Goal: Transaction & Acquisition: Purchase product/service

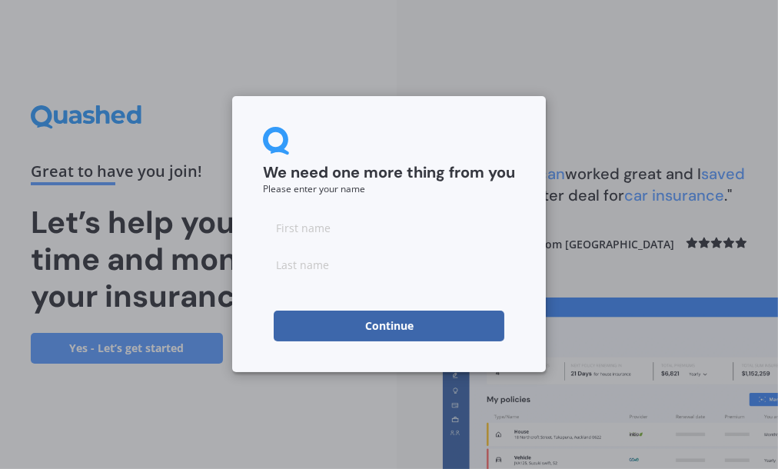
click at [351, 231] on input at bounding box center [389, 227] width 252 height 31
type input "[PERSON_NAME]"
click at [295, 274] on input at bounding box center [389, 264] width 252 height 31
type input "Love"
click at [392, 326] on button "Continue" at bounding box center [389, 326] width 231 height 31
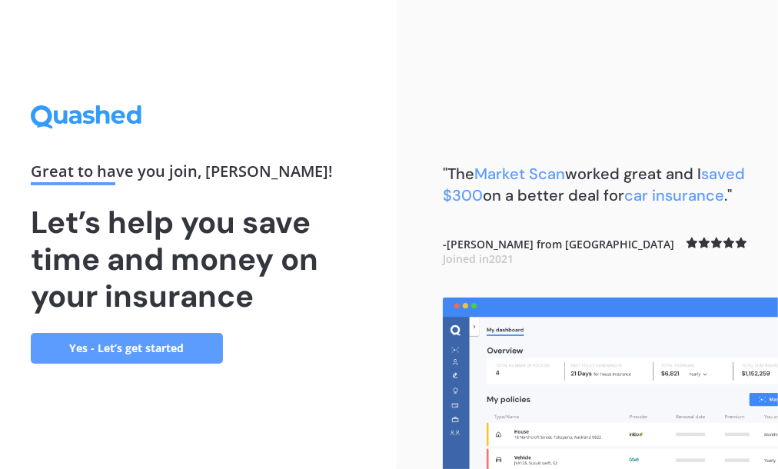
click at [157, 351] on link "Yes - Let’s get started" at bounding box center [127, 348] width 192 height 31
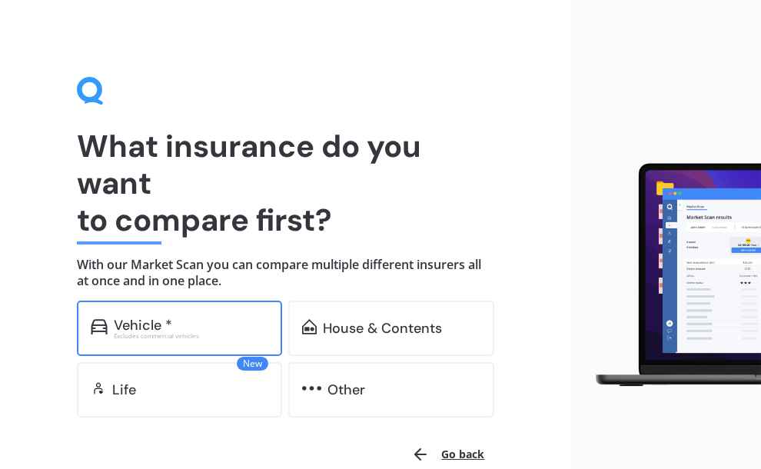
click at [131, 318] on div "Vehicle *" at bounding box center [143, 325] width 58 height 15
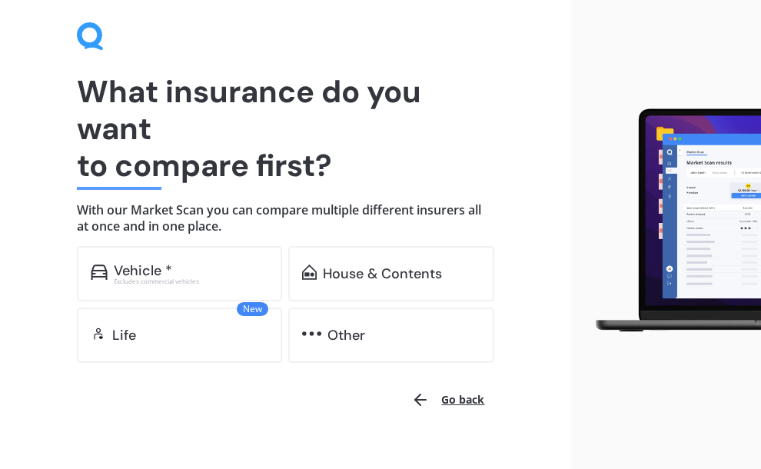
scroll to position [81, 0]
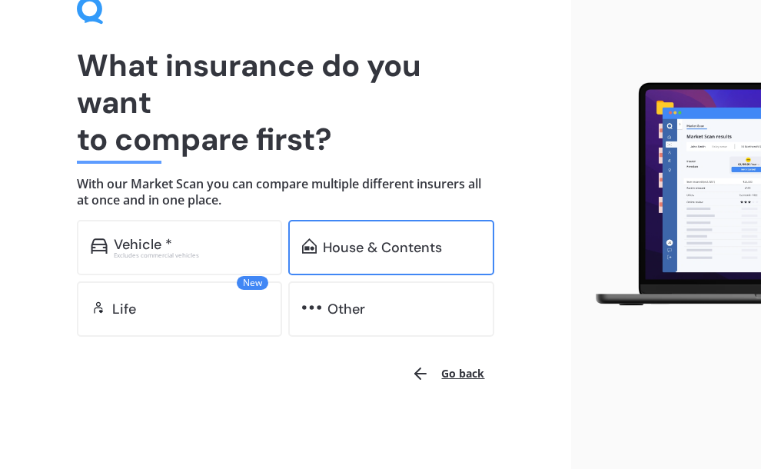
click at [323, 255] on div "House & Contents" at bounding box center [382, 247] width 119 height 15
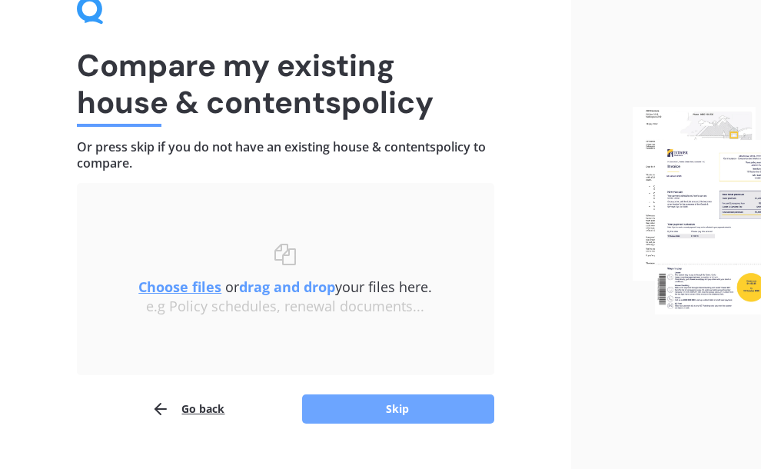
click at [388, 405] on button "Skip" at bounding box center [398, 409] width 192 height 29
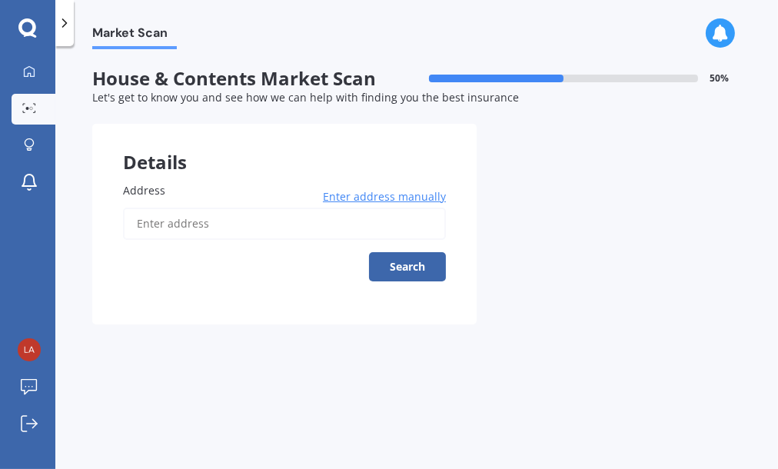
click at [129, 187] on span "Address" at bounding box center [144, 190] width 42 height 15
click at [129, 208] on input "Address" at bounding box center [284, 224] width 323 height 32
type input "[STREET_ADDRESS][PERSON_NAME]"
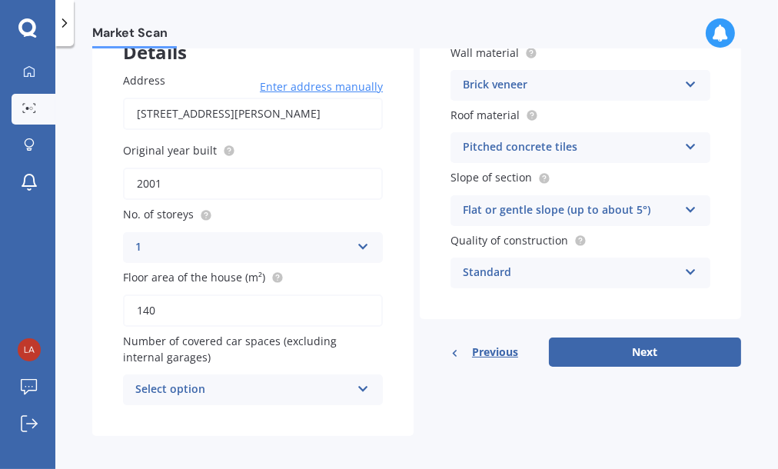
scroll to position [115, 0]
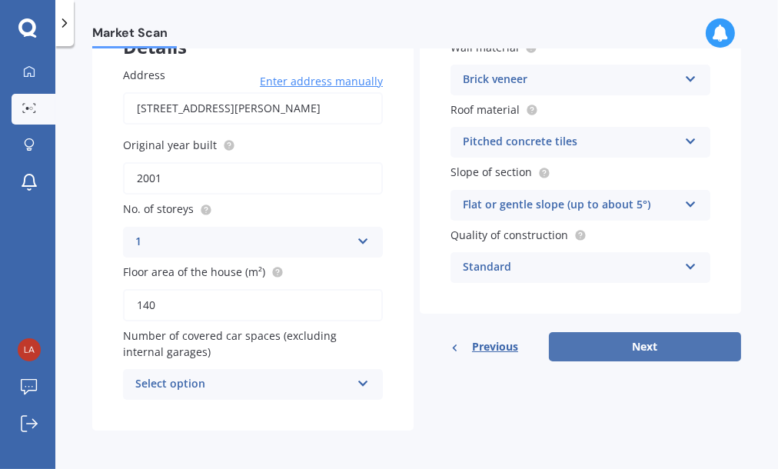
click at [636, 348] on button "Next" at bounding box center [645, 346] width 192 height 29
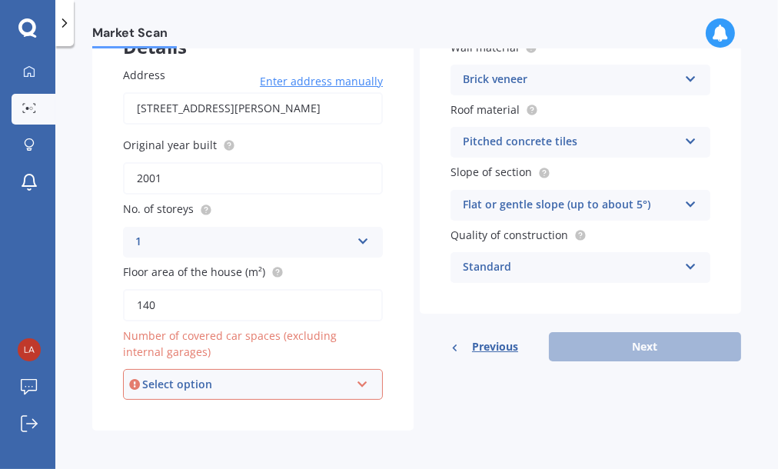
click at [357, 381] on icon at bounding box center [362, 381] width 13 height 11
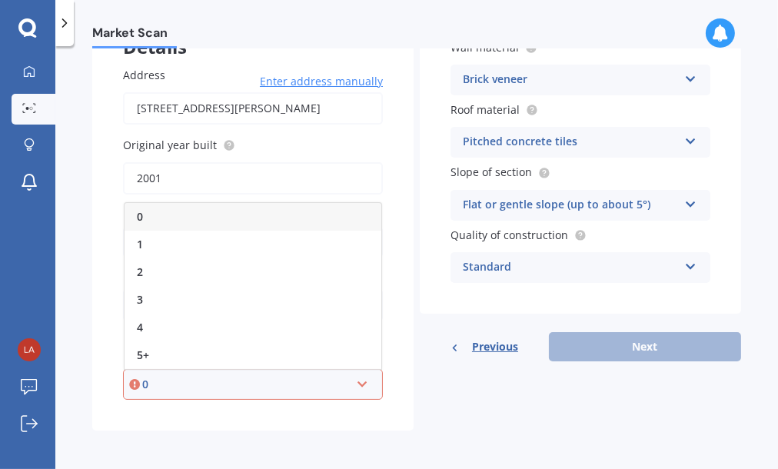
click at [139, 216] on span "0" at bounding box center [140, 216] width 6 height 15
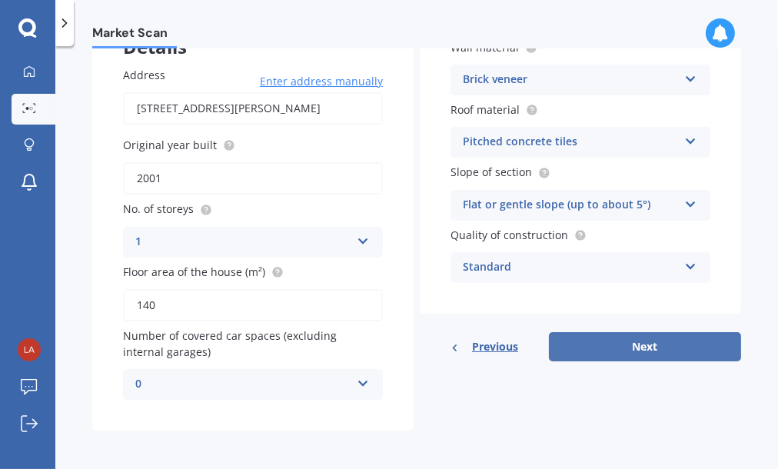
click at [632, 348] on button "Next" at bounding box center [645, 346] width 192 height 29
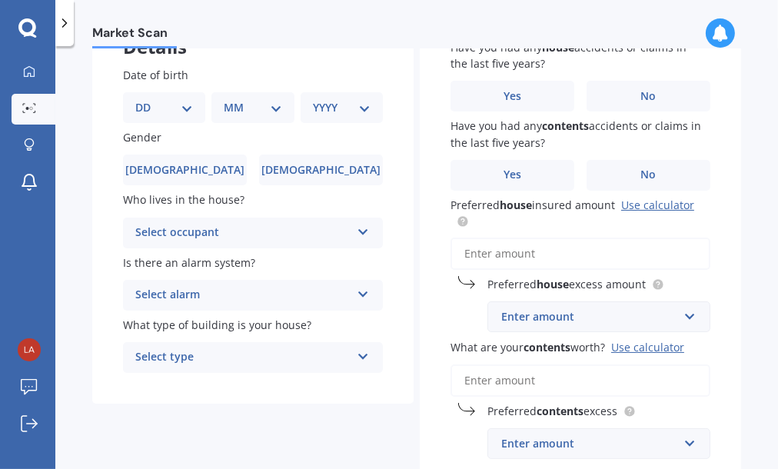
scroll to position [0, 0]
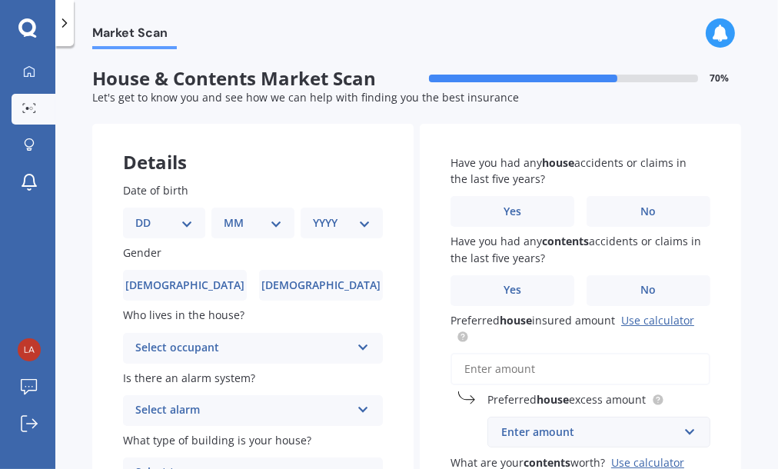
click at [186, 225] on select "DD 01 02 03 04 05 06 07 08 09 10 11 12 13 14 15 16 17 18 19 20 21 22 23 24 25 2…" at bounding box center [164, 223] width 58 height 17
select select "28"
click at [148, 215] on select "DD 01 02 03 04 05 06 07 08 09 10 11 12 13 14 15 16 17 18 19 20 21 22 23 24 25 2…" at bounding box center [164, 223] width 58 height 17
click at [275, 226] on select "MM 01 02 03 04 05 06 07 08 09 10 11 12" at bounding box center [256, 223] width 52 height 17
select select "07"
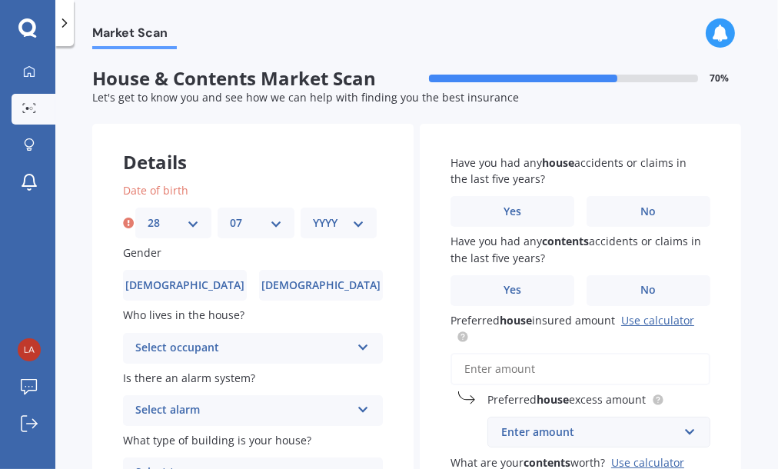
click at [230, 215] on select "MM 01 02 03 04 05 06 07 08 09 10 11 12" at bounding box center [256, 223] width 52 height 17
click at [355, 224] on select "YYYY 2009 2008 2007 2006 2005 2004 2003 2002 2001 2000 1999 1998 1997 1996 1995…" at bounding box center [339, 223] width 52 height 17
select select "1949"
click at [313, 215] on select "YYYY 2009 2008 2007 2006 2005 2004 2003 2002 2001 2000 1999 1998 1997 1996 1995…" at bounding box center [339, 223] width 52 height 17
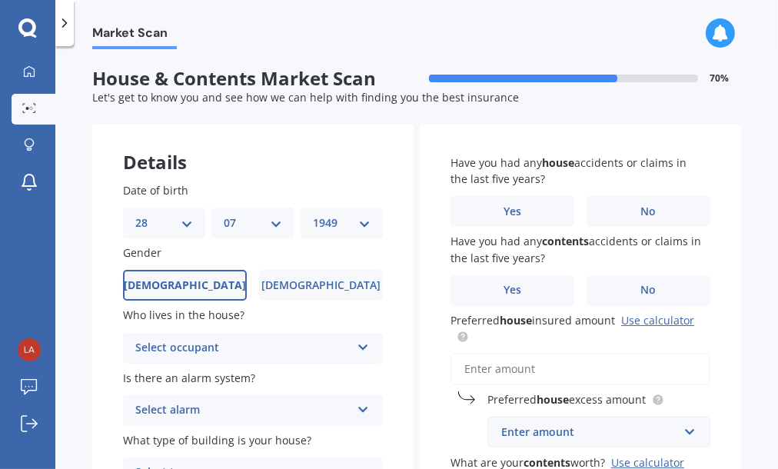
click at [178, 284] on span "[DEMOGRAPHIC_DATA]" at bounding box center [185, 285] width 122 height 13
click at [0, 0] on input "[DEMOGRAPHIC_DATA]" at bounding box center [0, 0] width 0 height 0
click at [361, 347] on icon at bounding box center [363, 344] width 13 height 11
click at [162, 378] on span "Owner" at bounding box center [153, 378] width 35 height 15
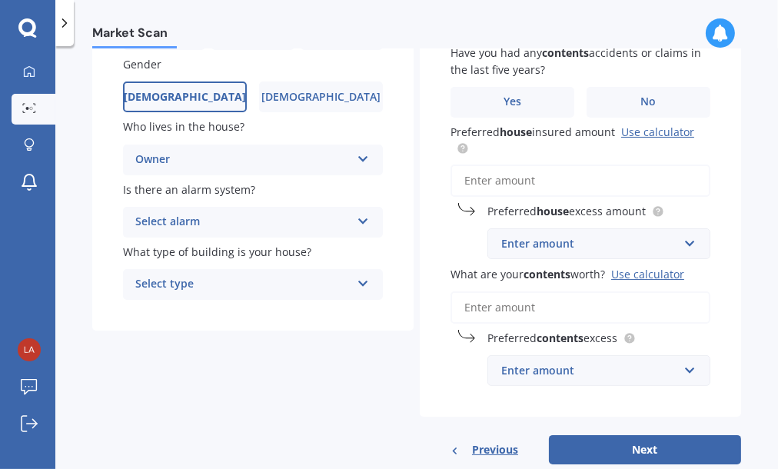
scroll to position [205, 0]
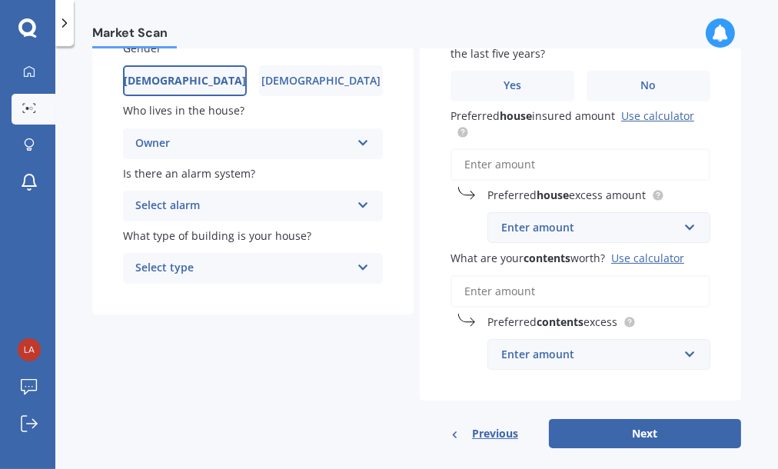
click at [361, 204] on icon at bounding box center [363, 202] width 13 height 11
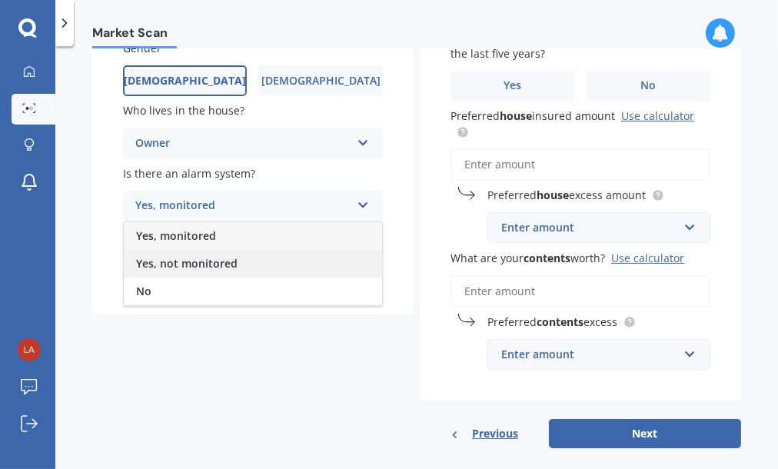
click at [220, 260] on span "Yes, not monitored" at bounding box center [187, 263] width 102 height 15
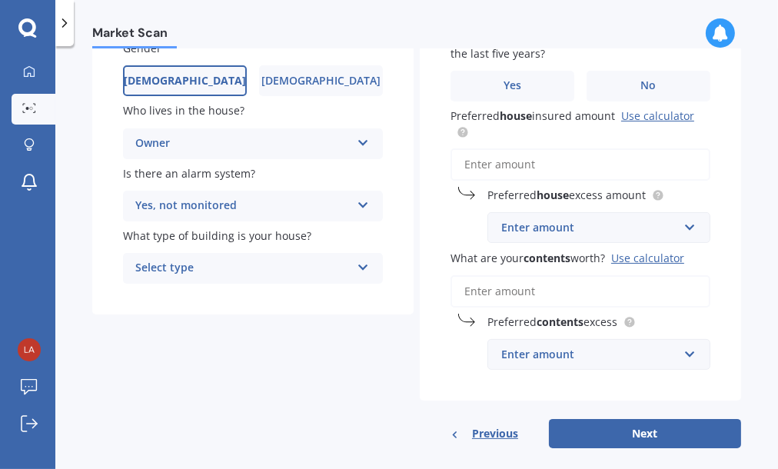
click at [361, 270] on icon at bounding box center [363, 264] width 13 height 11
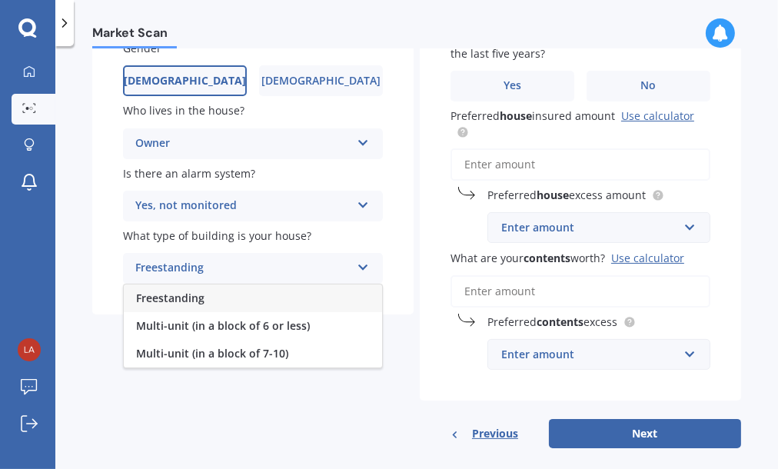
click at [192, 299] on span "Freestanding" at bounding box center [170, 298] width 68 height 15
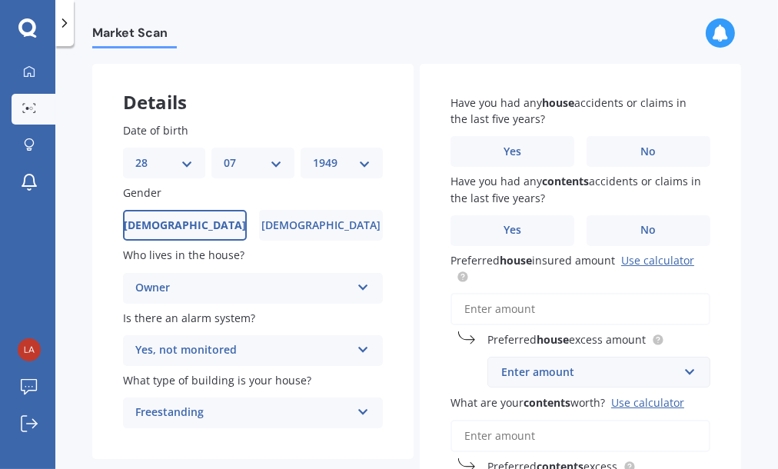
scroll to position [62, 0]
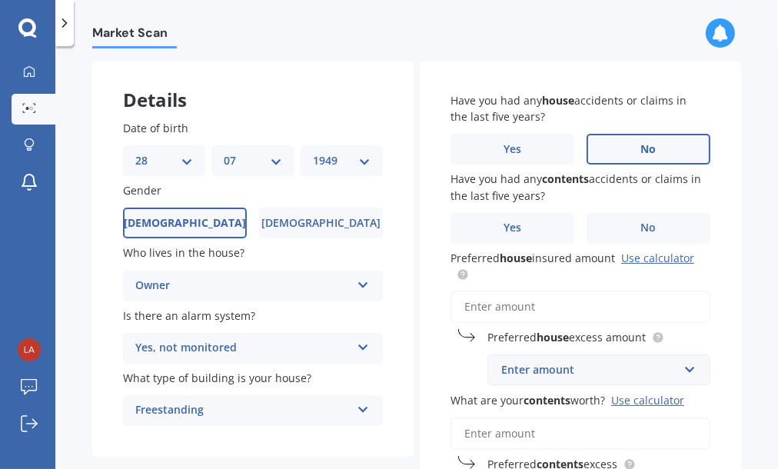
click at [647, 150] on span "No" at bounding box center [648, 149] width 15 height 13
click at [0, 0] on input "No" at bounding box center [0, 0] width 0 height 0
click at [648, 225] on span "No" at bounding box center [648, 227] width 15 height 13
click at [0, 0] on input "No" at bounding box center [0, 0] width 0 height 0
click at [631, 258] on link "Use calculator" at bounding box center [657, 258] width 73 height 15
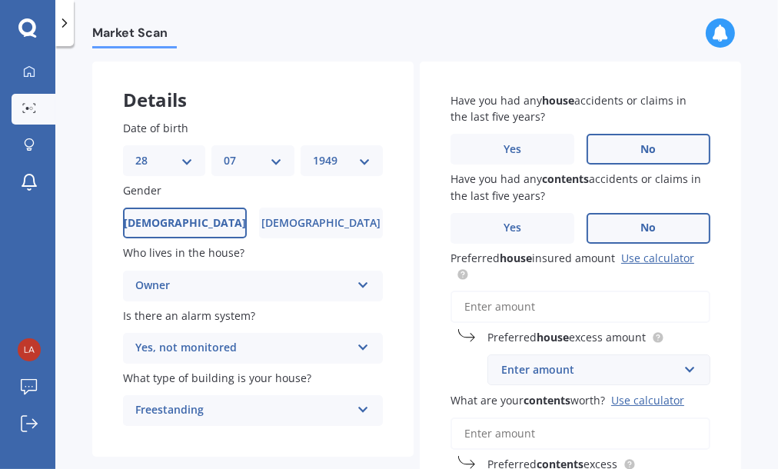
click at [481, 286] on div "Preferred house insured amount Use calculator" at bounding box center [581, 286] width 260 height 73
click at [535, 307] on input "Preferred house insured amount Use calculator" at bounding box center [581, 307] width 260 height 32
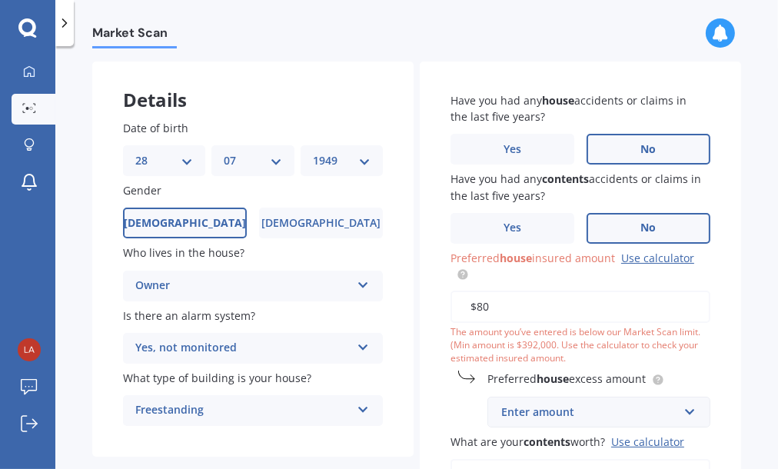
type input "$8"
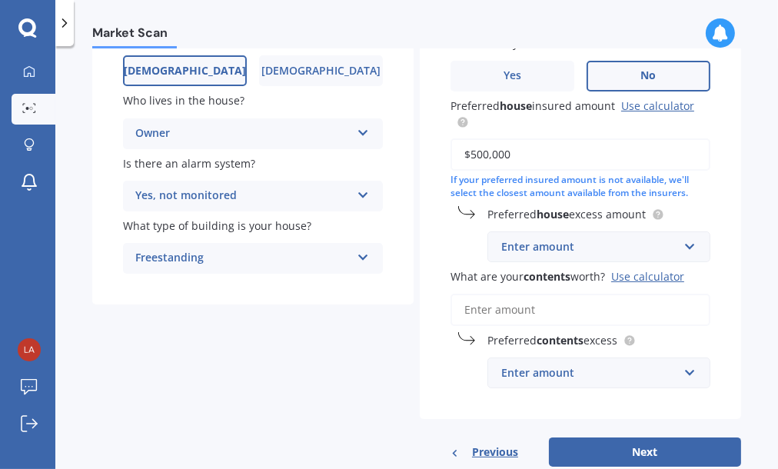
scroll to position [217, 0]
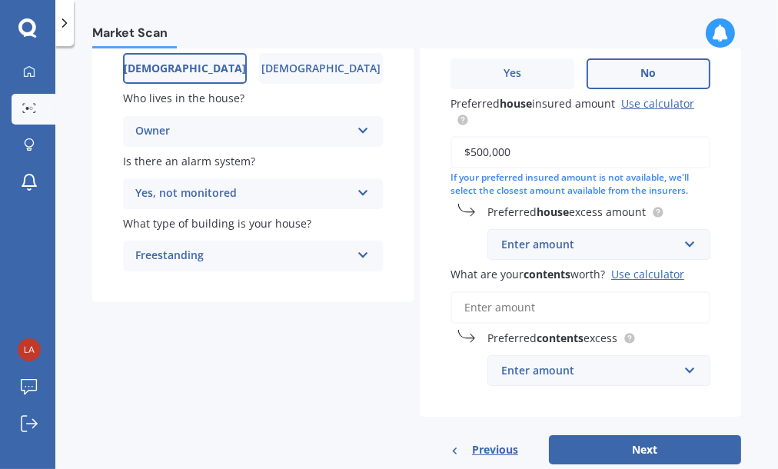
type input "$500,000"
click at [683, 259] on input "text" at bounding box center [593, 244] width 209 height 29
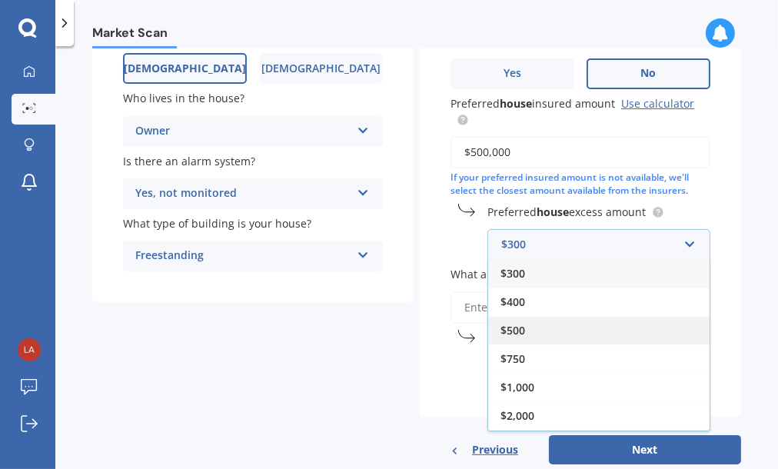
click at [514, 338] on span "$500" at bounding box center [513, 330] width 25 height 15
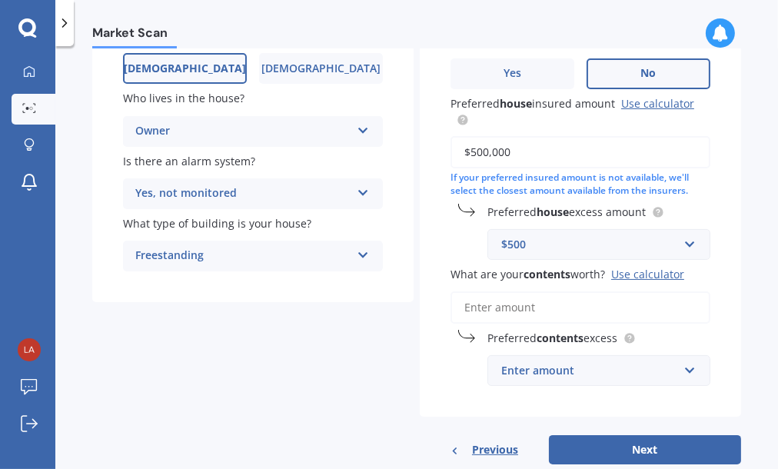
click at [476, 323] on input "What are your contents worth? Use calculator" at bounding box center [581, 307] width 260 height 32
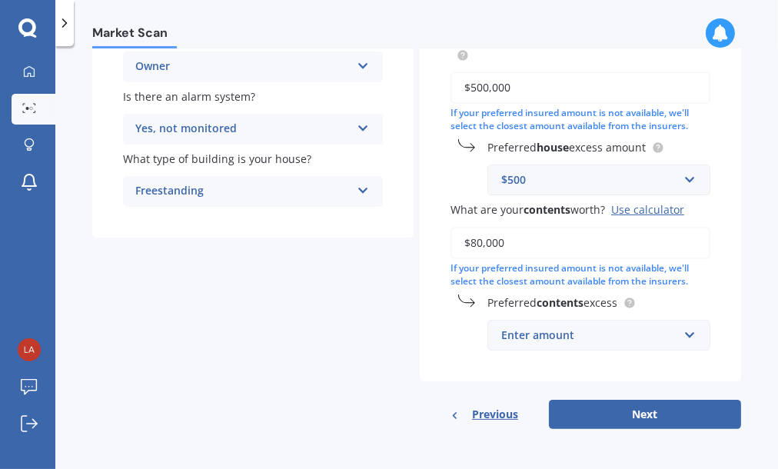
scroll to position [312, 0]
type input "$80,000"
click at [682, 335] on input "text" at bounding box center [593, 335] width 209 height 29
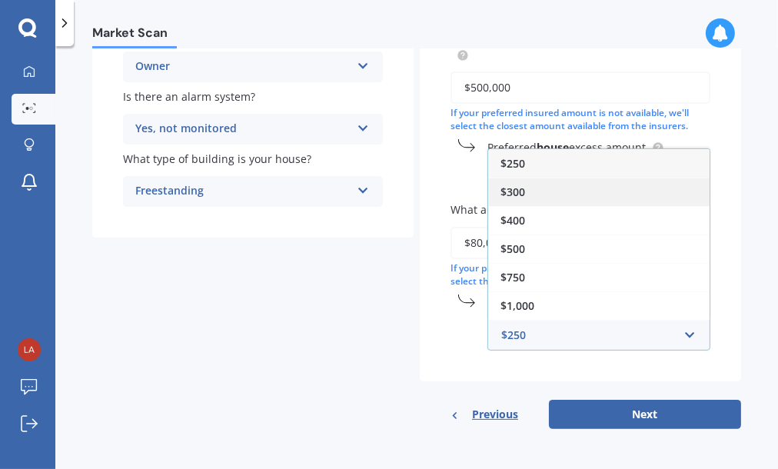
click at [512, 190] on span "$300" at bounding box center [513, 192] width 25 height 15
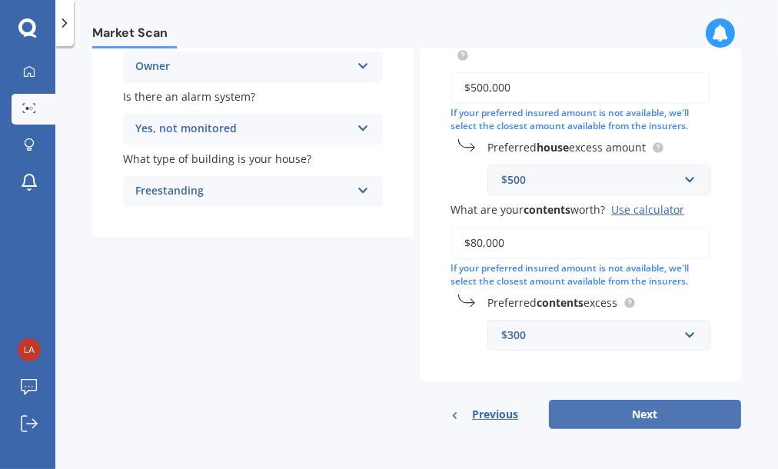
click at [642, 416] on button "Next" at bounding box center [645, 414] width 192 height 29
select select "28"
select select "07"
select select "1949"
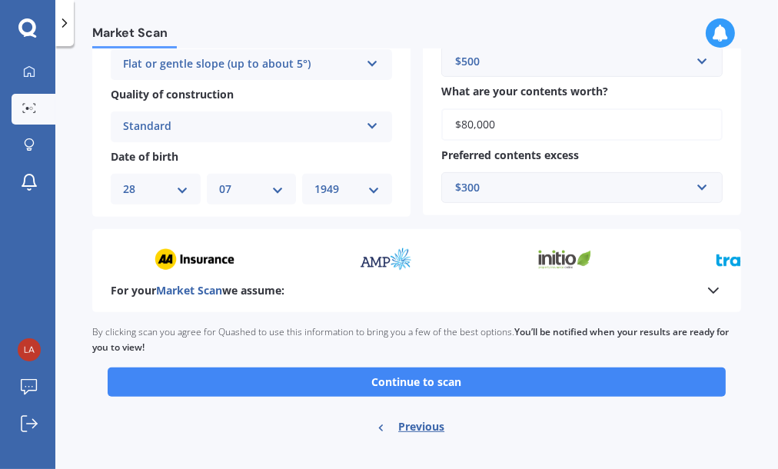
scroll to position [575, 0]
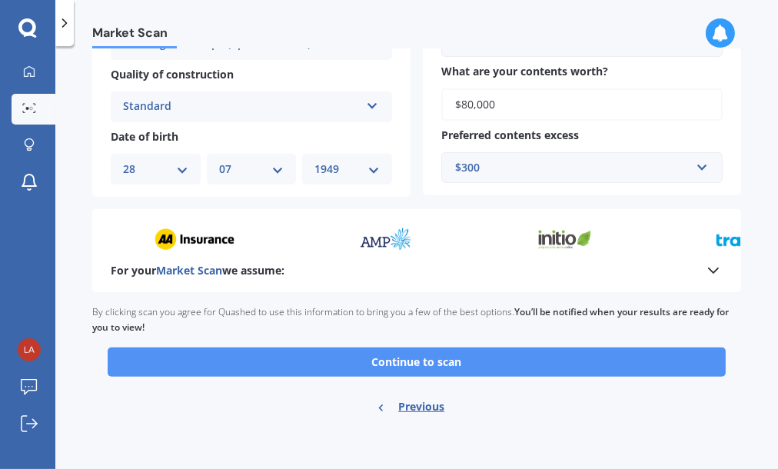
click at [405, 359] on button "Continue to scan" at bounding box center [417, 362] width 618 height 29
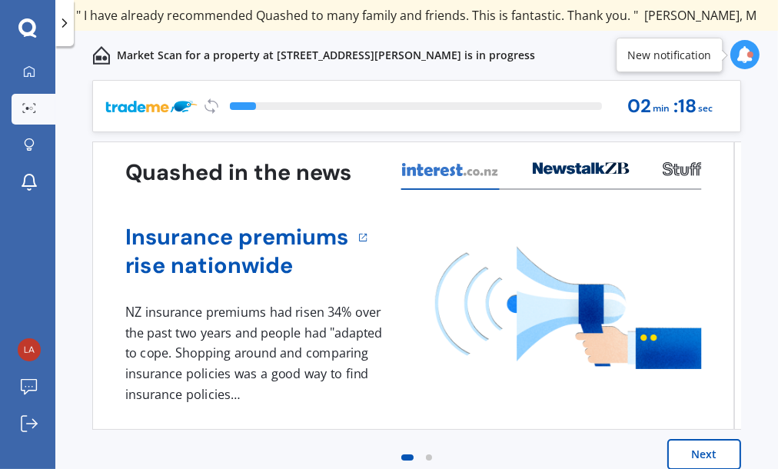
scroll to position [15, 0]
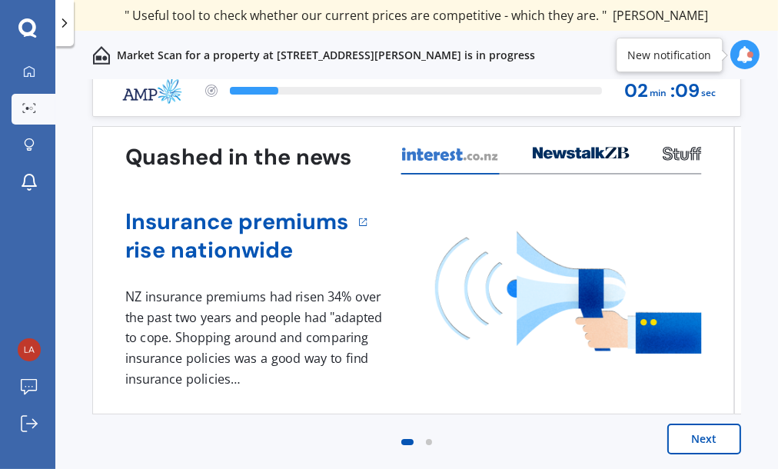
click at [693, 439] on button "Next" at bounding box center [705, 439] width 74 height 31
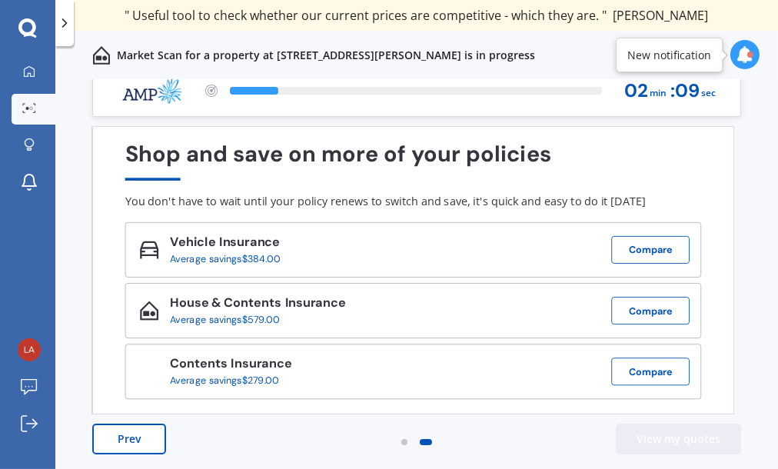
scroll to position [0, 0]
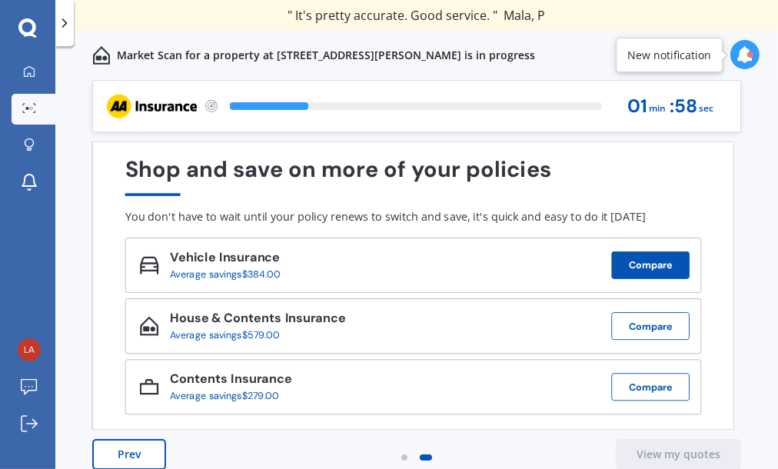
click at [648, 266] on button "Compare" at bounding box center [650, 265] width 78 height 28
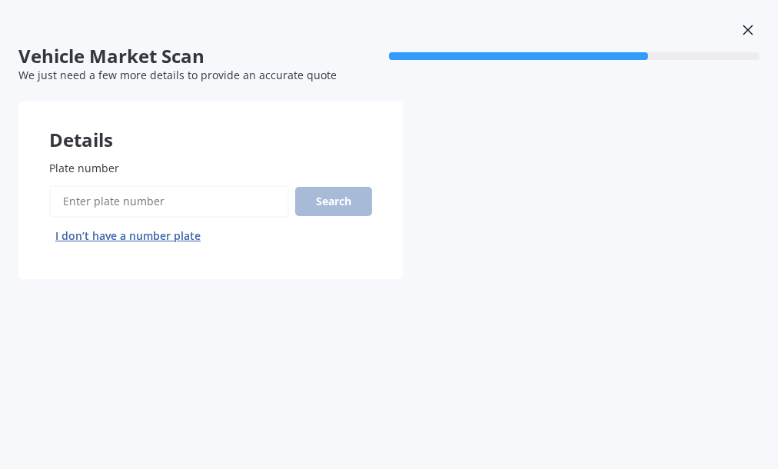
click at [64, 201] on input "Plate number" at bounding box center [169, 201] width 240 height 32
type input "KQS751"
click at [334, 203] on button "Search" at bounding box center [333, 201] width 77 height 29
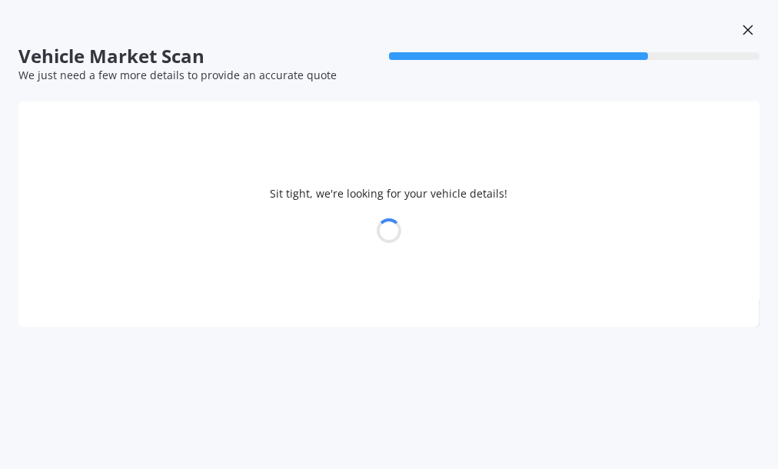
select select "28"
select select "07"
select select "1949"
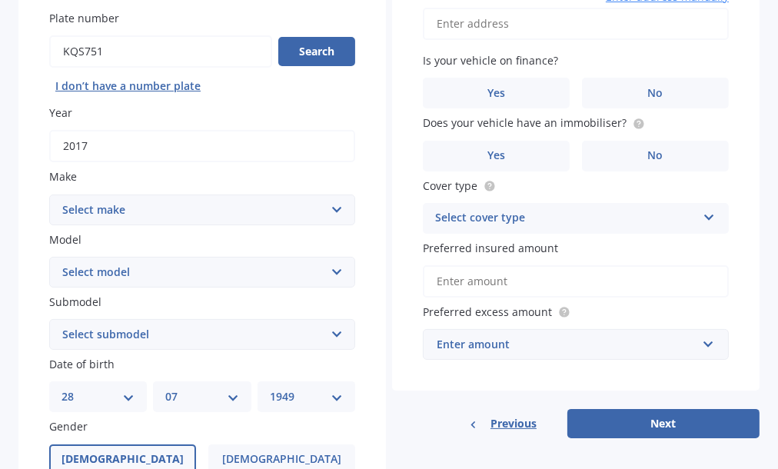
scroll to position [158, 0]
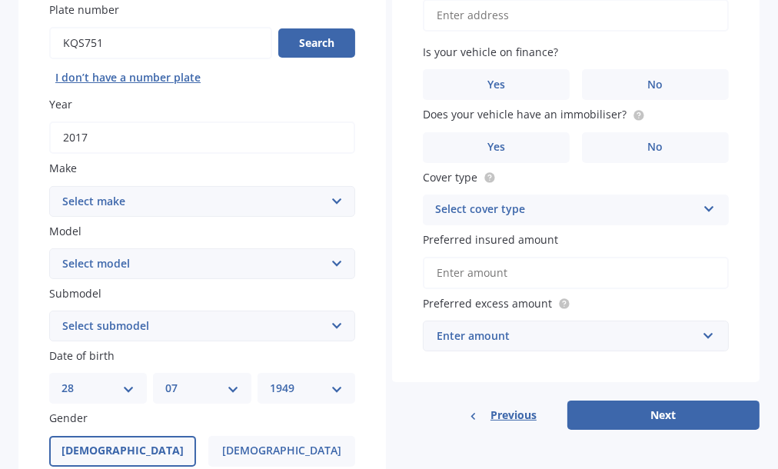
click at [334, 199] on select "Select make AC ALFA ROMEO ASTON [PERSON_NAME] AUDI AUSTIN BEDFORD Bentley BMW B…" at bounding box center [202, 201] width 306 height 31
select select "SUZUKI"
click at [49, 186] on select "Select make AC ALFA ROMEO ASTON [PERSON_NAME] AUDI AUSTIN BEDFORD Bentley BMW B…" at bounding box center [202, 201] width 306 height 31
click at [331, 261] on select "Select model Aerio Alto APV Van Baleno Cappuccino Carry Truck Carry van Celerio…" at bounding box center [202, 263] width 306 height 31
select select "SX4 S-CROSS"
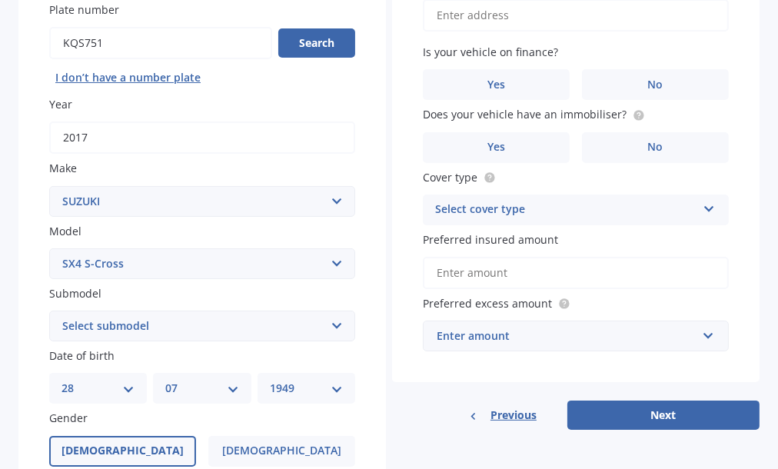
click at [49, 248] on select "Select model Aerio Alto APV Van Baleno Cappuccino Carry Truck Carry van Celerio…" at bounding box center [202, 263] width 306 height 31
click at [334, 323] on select "Select submodel Ltd Prestige" at bounding box center [202, 326] width 306 height 31
select select "PRESTIGE"
click at [49, 311] on select "Select submodel Ltd Prestige" at bounding box center [202, 326] width 306 height 31
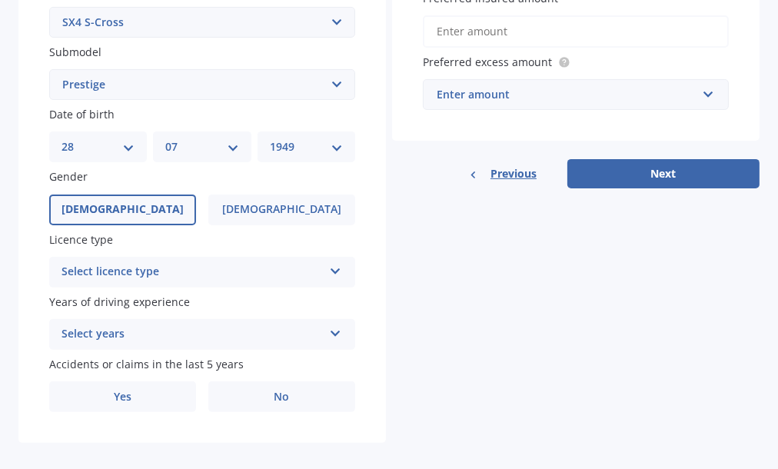
scroll to position [403, 0]
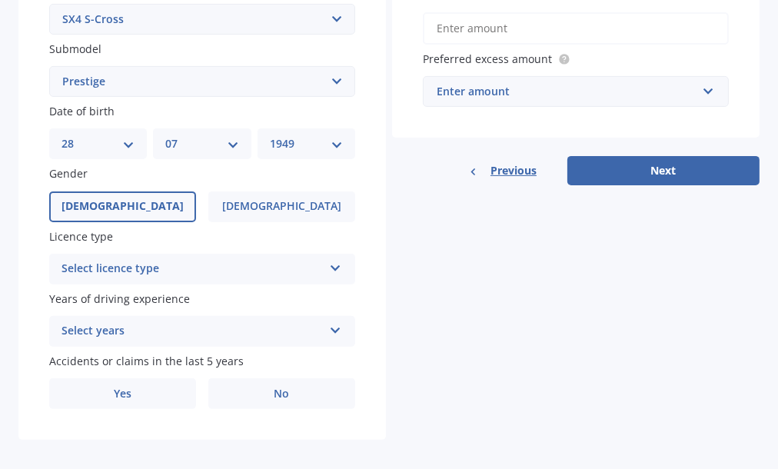
click at [331, 265] on icon at bounding box center [335, 265] width 13 height 11
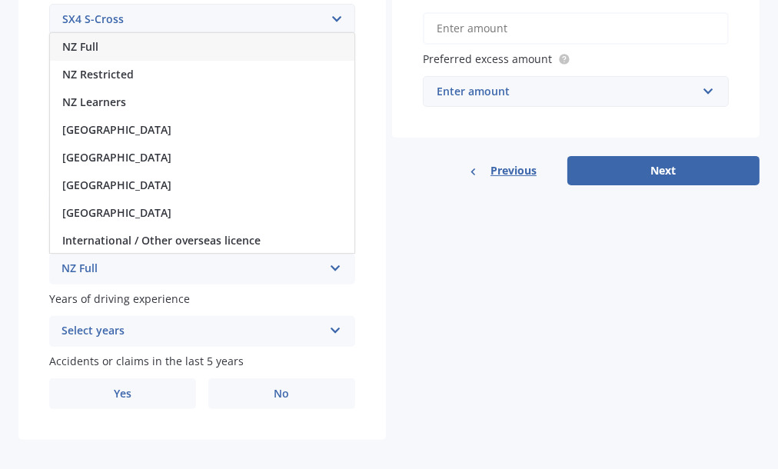
click at [95, 42] on span "NZ Full" at bounding box center [80, 46] width 36 height 15
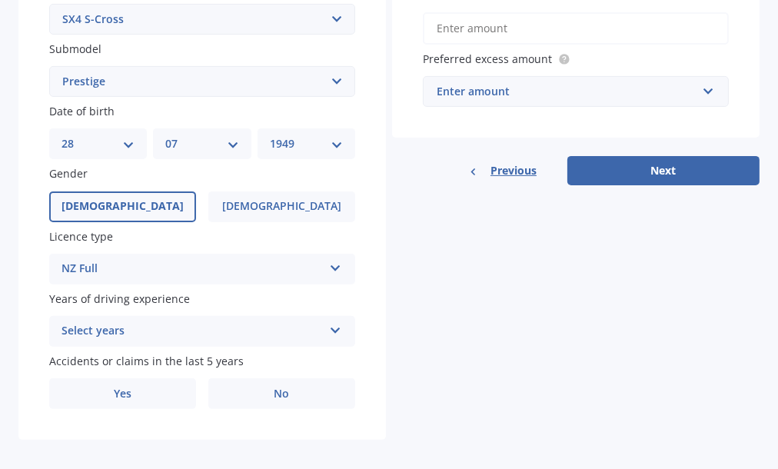
click at [330, 329] on icon at bounding box center [335, 327] width 13 height 11
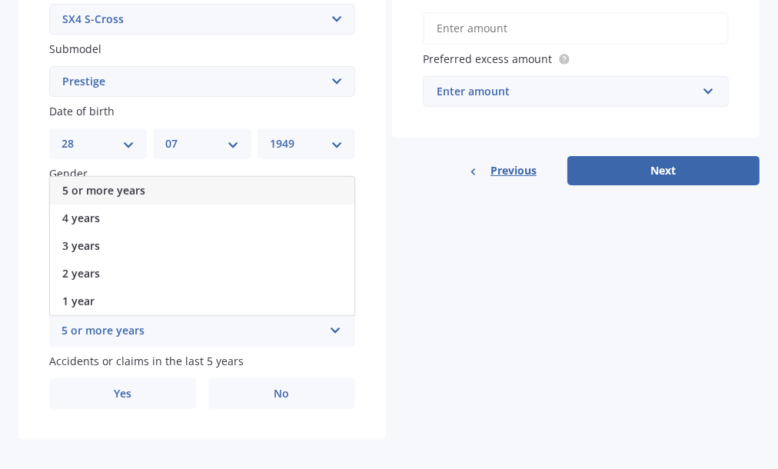
click at [127, 188] on span "5 or more years" at bounding box center [103, 190] width 83 height 15
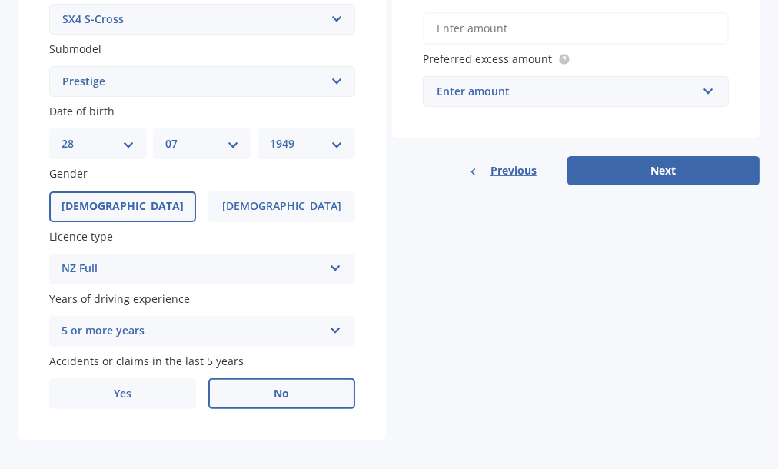
click at [278, 392] on span "No" at bounding box center [282, 394] width 15 height 13
click at [0, 0] on input "No" at bounding box center [0, 0] width 0 height 0
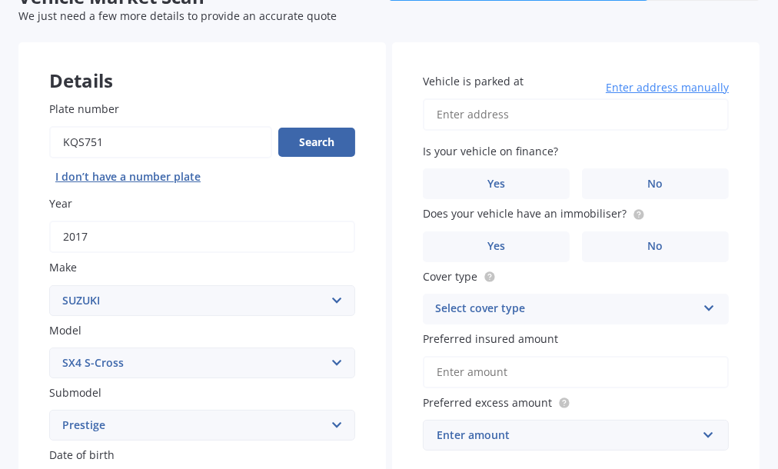
scroll to position [60, 0]
click at [441, 114] on input "Vehicle is parked at" at bounding box center [576, 114] width 306 height 32
click at [461, 112] on input "[STREET_ADDRESS]" at bounding box center [576, 114] width 306 height 32
click at [466, 112] on input "[STREET_ADDRESS]" at bounding box center [576, 114] width 306 height 32
type input "[STREET_ADDRESS]"
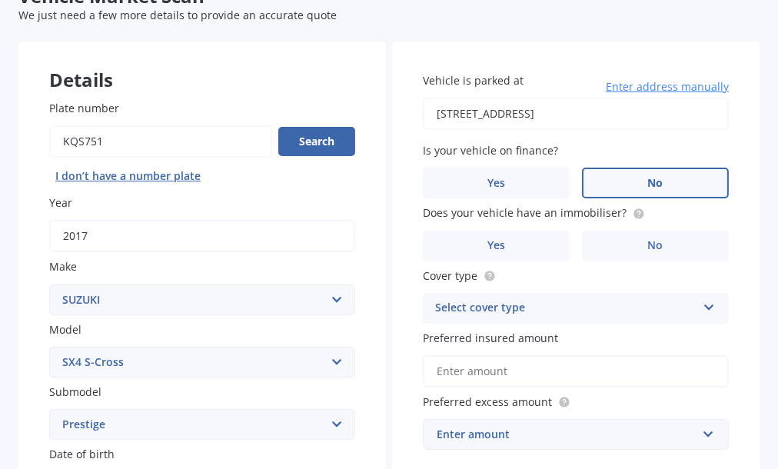
click at [659, 187] on label "No" at bounding box center [655, 183] width 147 height 31
click at [0, 0] on input "No" at bounding box center [0, 0] width 0 height 0
click at [504, 242] on label "Yes" at bounding box center [496, 246] width 147 height 31
click at [0, 0] on input "Yes" at bounding box center [0, 0] width 0 height 0
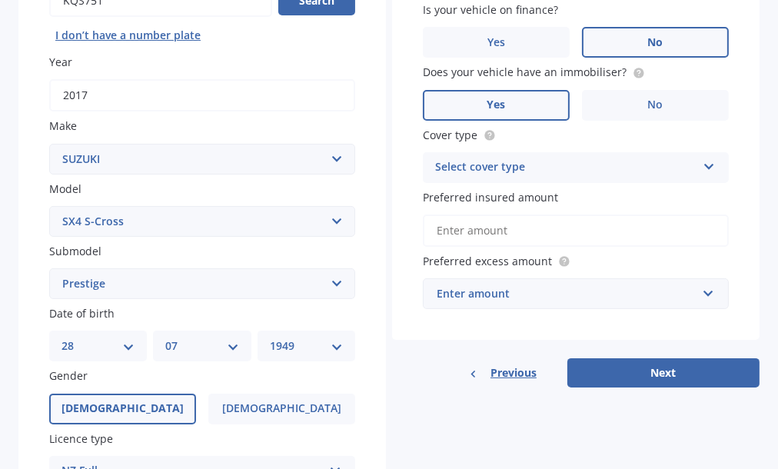
scroll to position [210, 0]
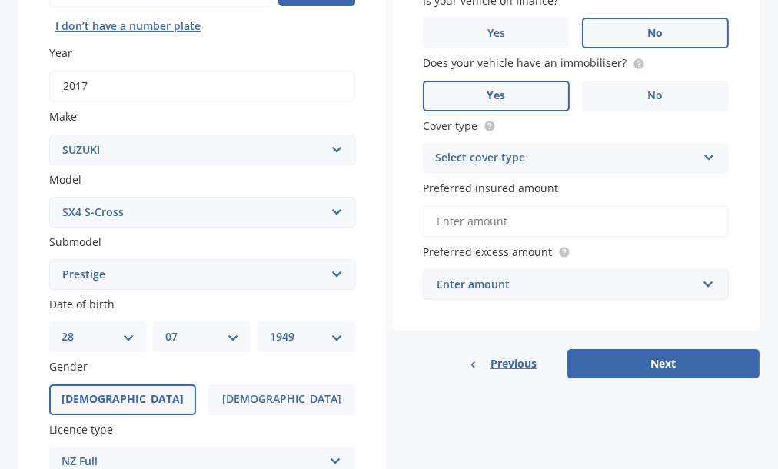
click at [704, 155] on icon at bounding box center [709, 154] width 13 height 11
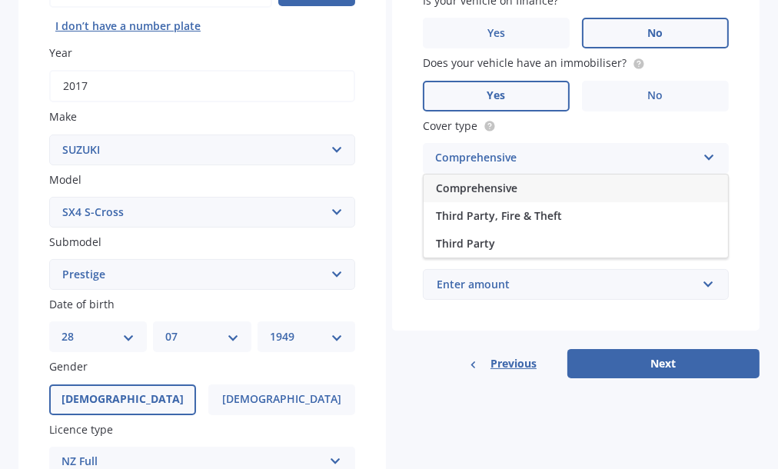
click at [503, 188] on span "Comprehensive" at bounding box center [477, 188] width 82 height 15
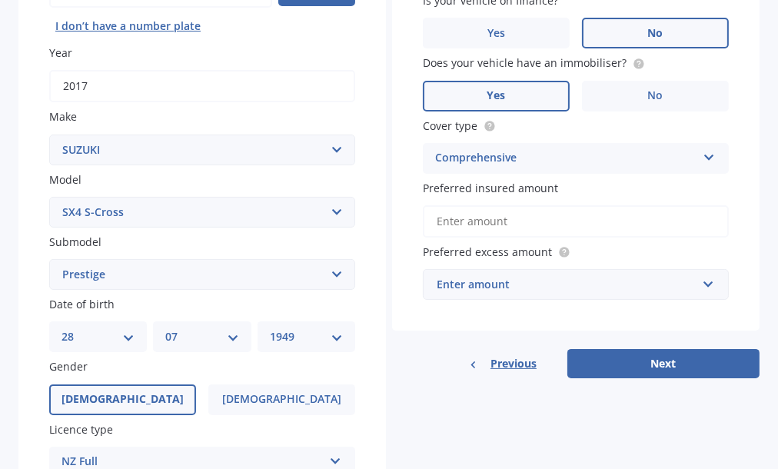
click at [518, 222] on input "Preferred insured amount" at bounding box center [576, 221] width 306 height 32
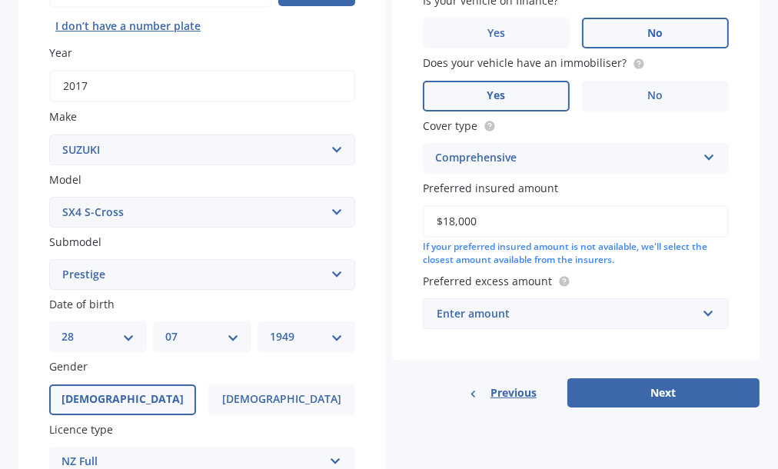
type input "$18,000"
click at [567, 278] on label "Preferred excess amount" at bounding box center [573, 281] width 300 height 16
click at [567, 283] on label "Preferred excess amount" at bounding box center [573, 281] width 300 height 16
click at [521, 315] on div "Enter amount" at bounding box center [567, 313] width 260 height 17
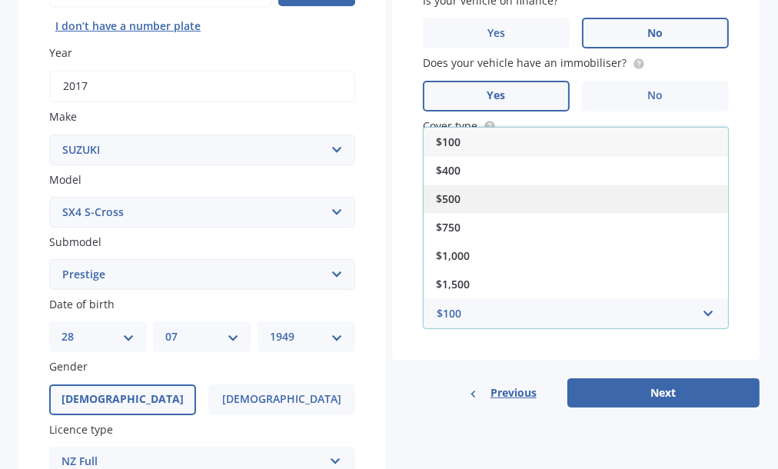
click at [461, 198] on div "$500" at bounding box center [576, 199] width 305 height 28
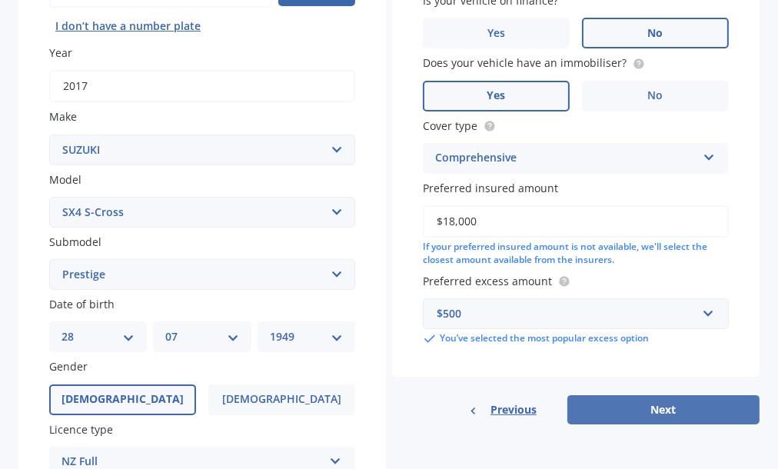
click at [658, 411] on button "Next" at bounding box center [664, 409] width 192 height 29
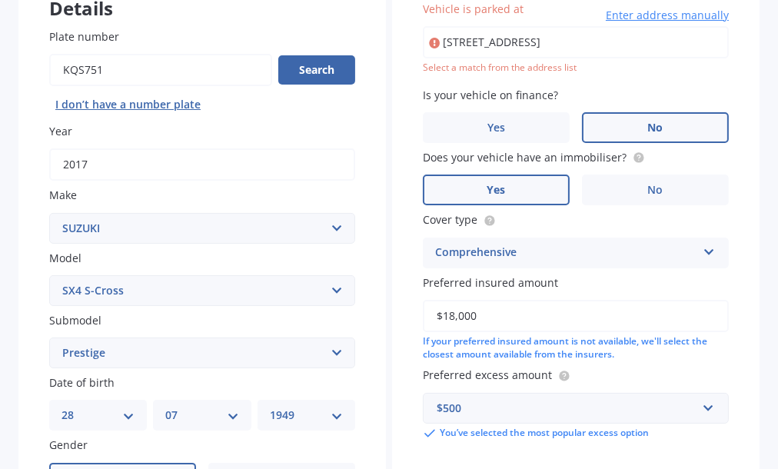
click at [581, 39] on input "[STREET_ADDRESS]" at bounding box center [576, 42] width 306 height 32
click at [721, 173] on div "Vehicle is parked at [STREET_ADDRESS][PERSON_NAME] Enter address manually Selec…" at bounding box center [576, 220] width 368 height 501
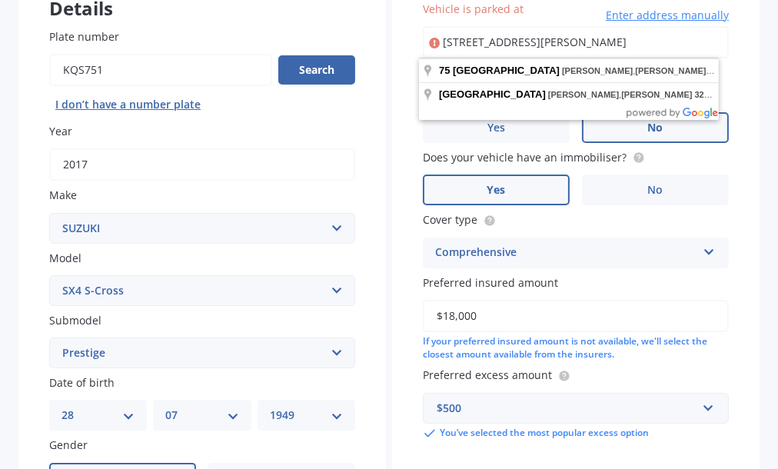
click at [668, 38] on input "[STREET_ADDRESS][PERSON_NAME]" at bounding box center [576, 42] width 306 height 32
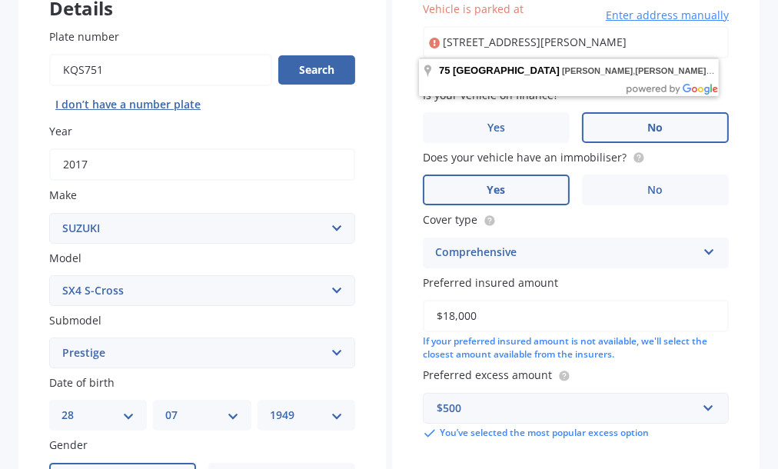
type input "[STREET_ADDRESS][PERSON_NAME]"
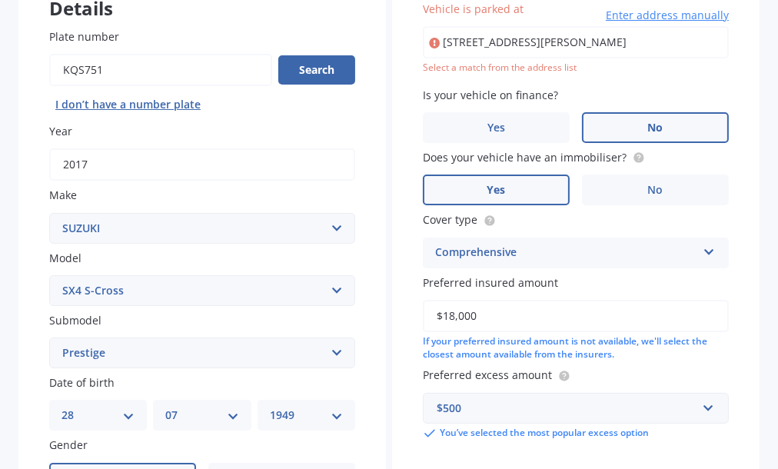
click at [703, 164] on label "Does your vehicle have an immobiliser?" at bounding box center [573, 157] width 300 height 16
click at [614, 14] on span "Enter address manually" at bounding box center [667, 15] width 123 height 15
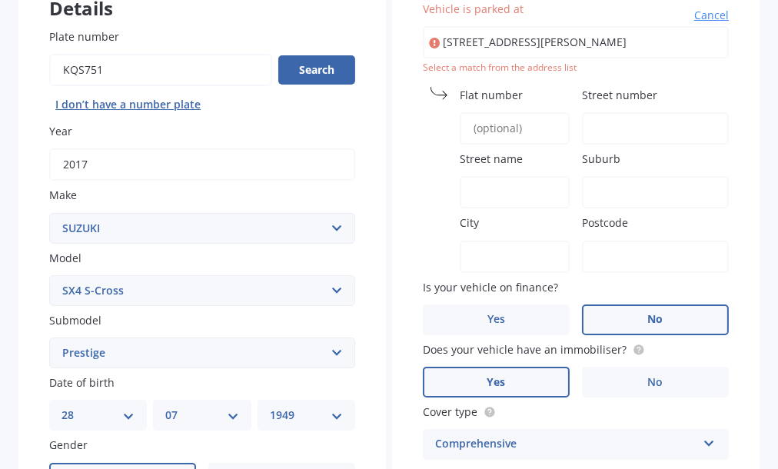
click at [679, 87] on label "Street number" at bounding box center [652, 95] width 141 height 16
click at [679, 112] on input "Street number" at bounding box center [655, 128] width 147 height 32
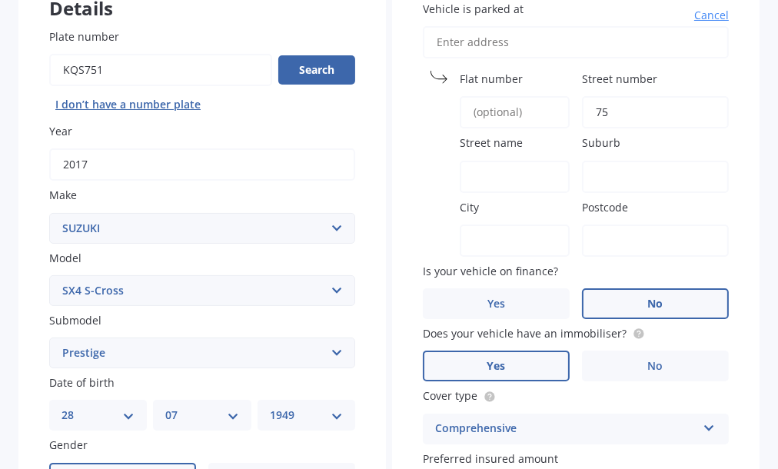
type input "75"
click at [474, 167] on input "Street name" at bounding box center [515, 177] width 110 height 32
type input "[GEOGRAPHIC_DATA]"
type input "[STREET_ADDRESS]"
type input "75"
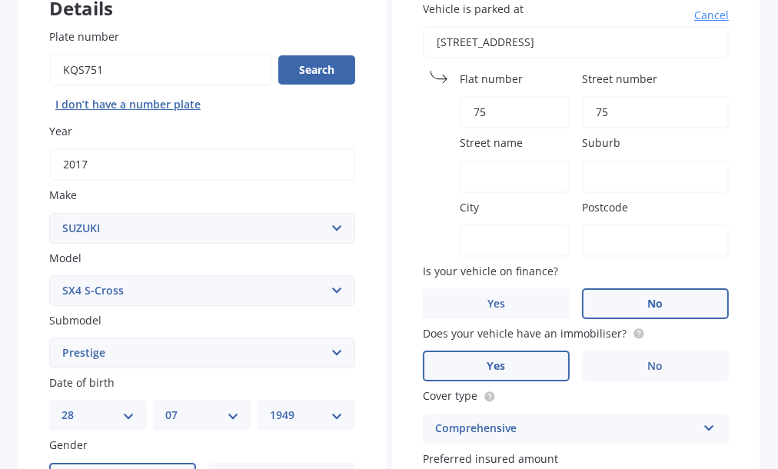
type input "[PERSON_NAME]"
type input "3206"
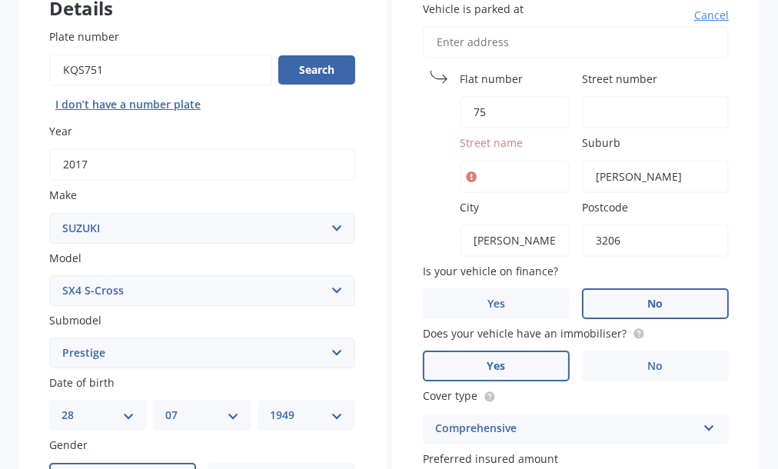
click at [484, 170] on input "Street name" at bounding box center [515, 177] width 110 height 32
type input "[GEOGRAPHIC_DATA]"
type input "[STREET_ADDRESS]"
type input "75"
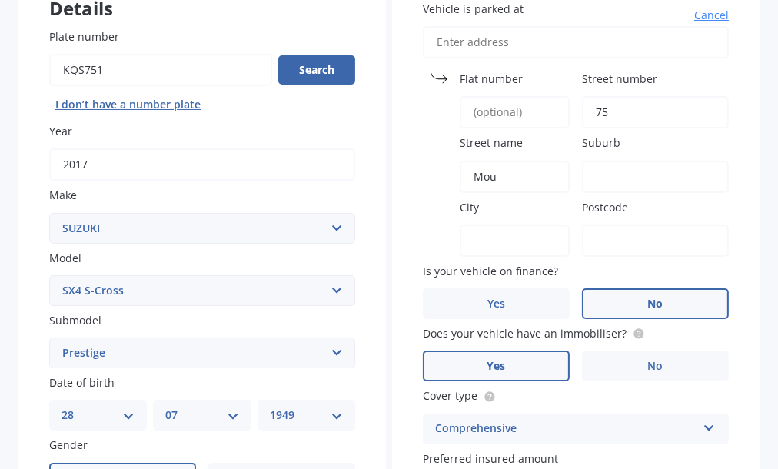
type input "[GEOGRAPHIC_DATA]"
type input "[STREET_ADDRESS]"
type input "75"
type input "[PERSON_NAME]"
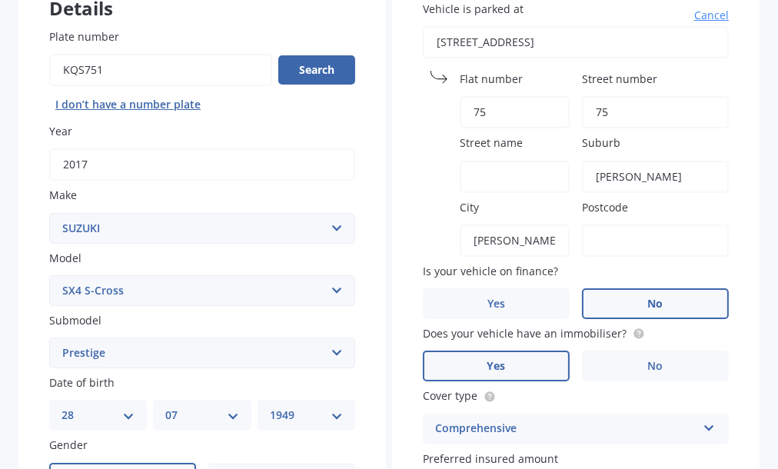
type input "3206"
click at [495, 112] on input "75" at bounding box center [515, 112] width 110 height 32
type input "7"
click at [598, 105] on input "Street number" at bounding box center [655, 112] width 147 height 32
type input "75"
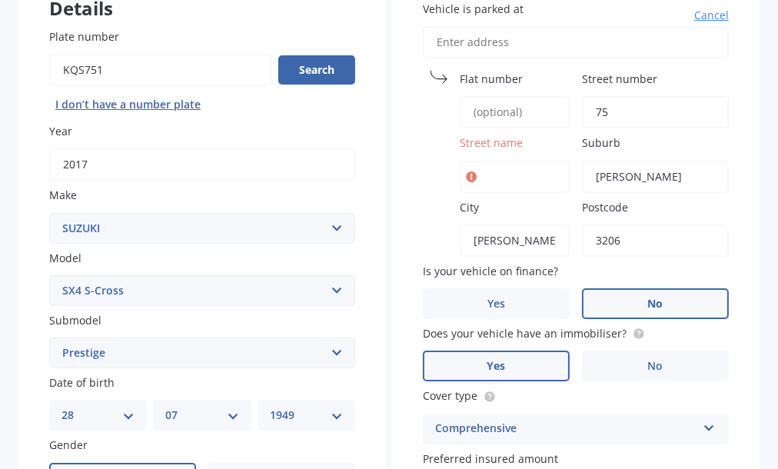
type input "[STREET_ADDRESS]"
type input "75"
type input "[GEOGRAPHIC_DATA]"
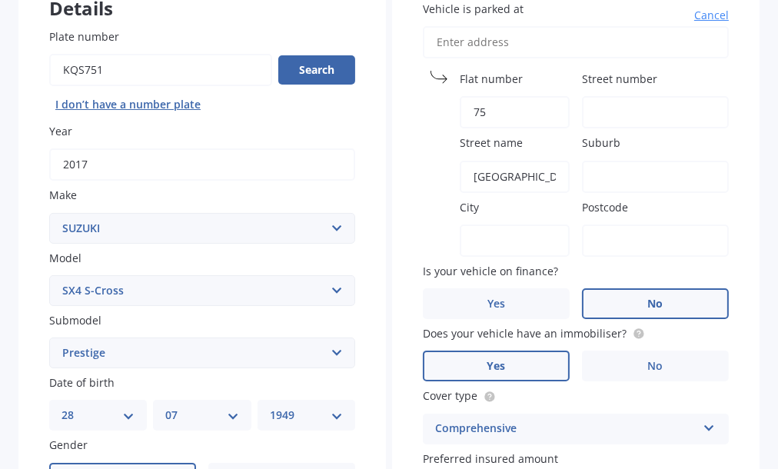
click at [611, 105] on input "Street number" at bounding box center [655, 112] width 147 height 32
click at [487, 112] on input "75" at bounding box center [515, 112] width 110 height 32
type input "7"
click at [617, 169] on input "Suburb" at bounding box center [655, 177] width 147 height 32
type input "[PERSON_NAME]"
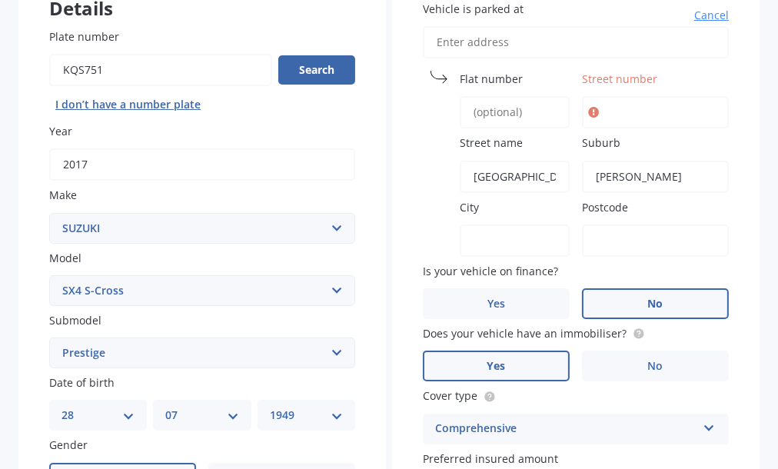
click at [446, 225] on div "City" at bounding box center [496, 228] width 147 height 58
click at [451, 231] on div "City" at bounding box center [496, 228] width 147 height 58
click at [451, 234] on div "City" at bounding box center [496, 228] width 147 height 58
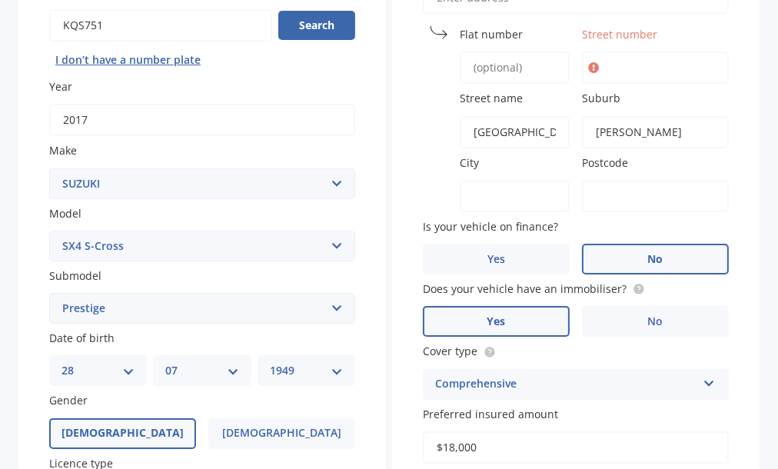
scroll to position [150, 0]
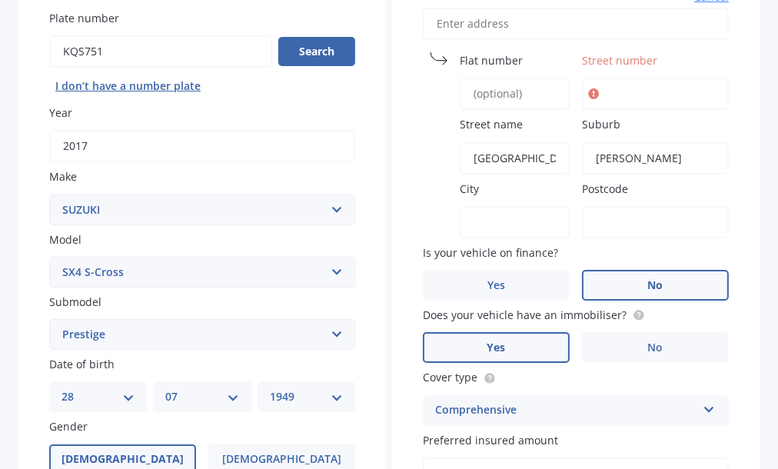
click at [478, 206] on input "City" at bounding box center [515, 222] width 110 height 32
type input "[PERSON_NAME]"
type input "[STREET_ADDRESS]"
type input "75"
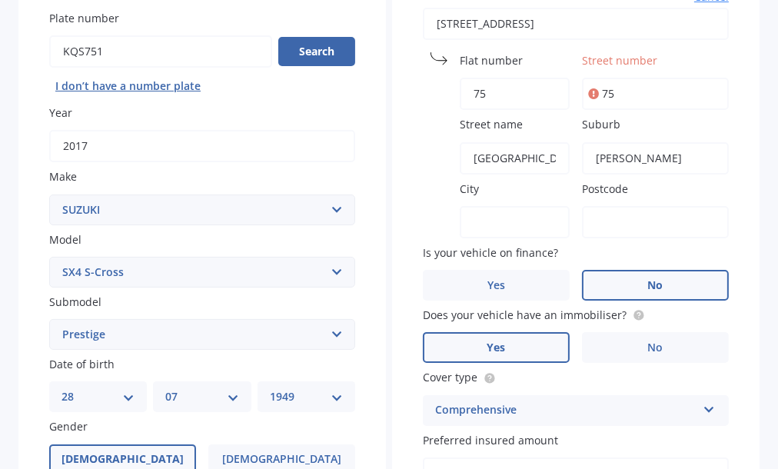
type input "3206"
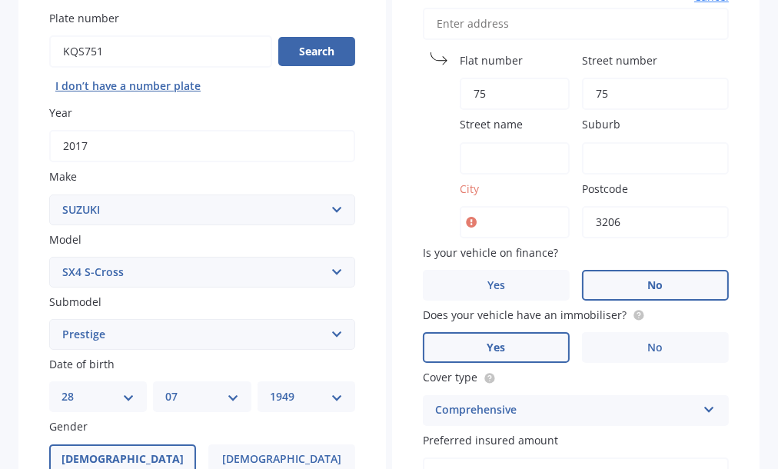
click at [468, 215] on icon at bounding box center [471, 222] width 11 height 15
click at [476, 217] on input "City" at bounding box center [515, 222] width 110 height 32
type input "[PERSON_NAME]"
type input "[STREET_ADDRESS]"
type input "[GEOGRAPHIC_DATA]"
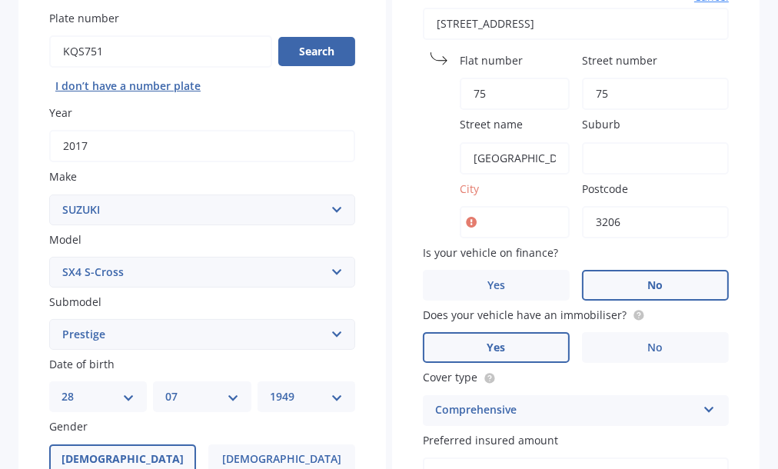
type input "[PERSON_NAME]"
click at [737, 258] on div "Vehicle is parked at [GEOGRAPHIC_DATA] name [GEOGRAPHIC_DATA] Suburb [GEOGRAPHI…" at bounding box center [576, 291] width 368 height 678
click at [625, 228] on input "Postcode" at bounding box center [655, 222] width 147 height 32
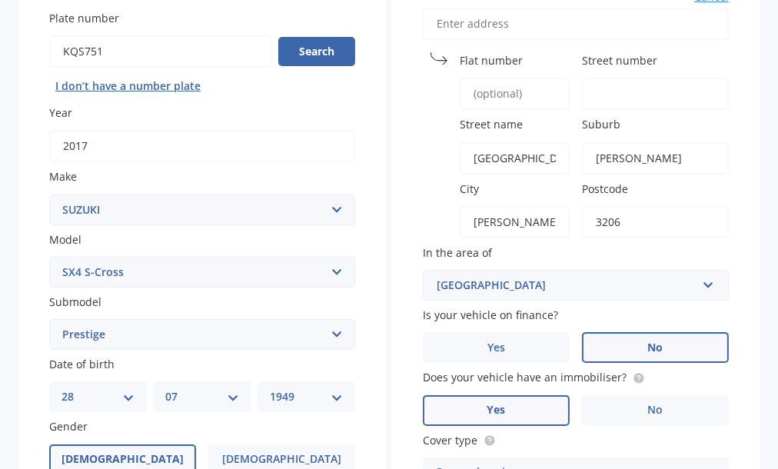
type input "3206"
click at [593, 88] on input "Street number" at bounding box center [655, 94] width 147 height 32
type input "75"
click at [648, 348] on span "No" at bounding box center [655, 347] width 15 height 13
click at [0, 0] on input "No" at bounding box center [0, 0] width 0 height 0
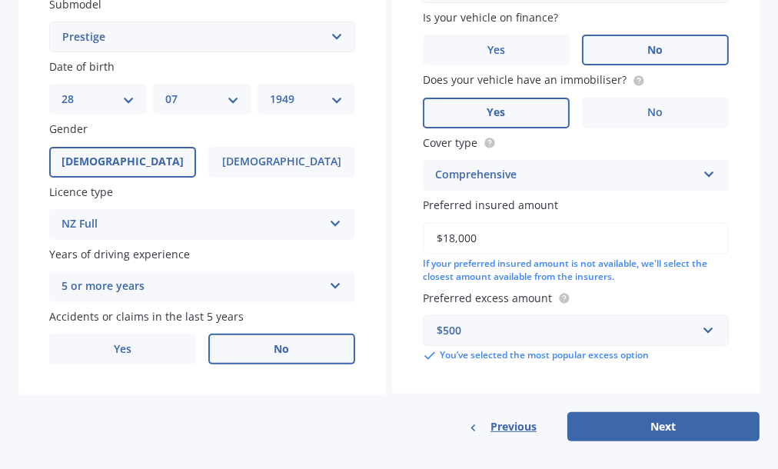
scroll to position [449, 0]
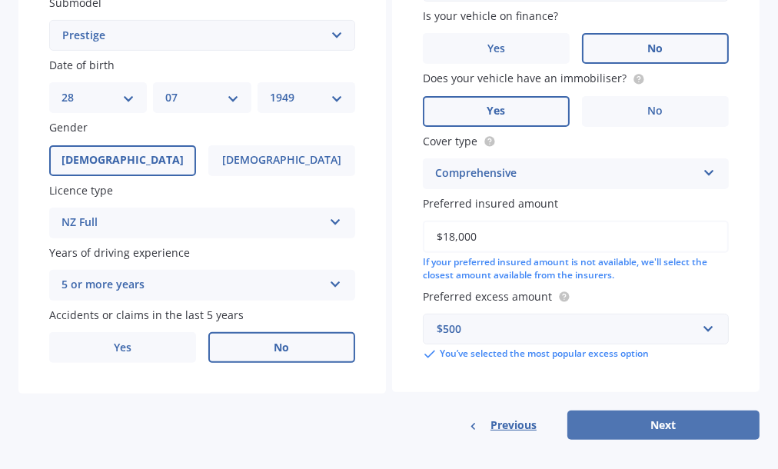
click at [654, 424] on button "Next" at bounding box center [664, 425] width 192 height 29
select select "28"
select select "07"
select select "1949"
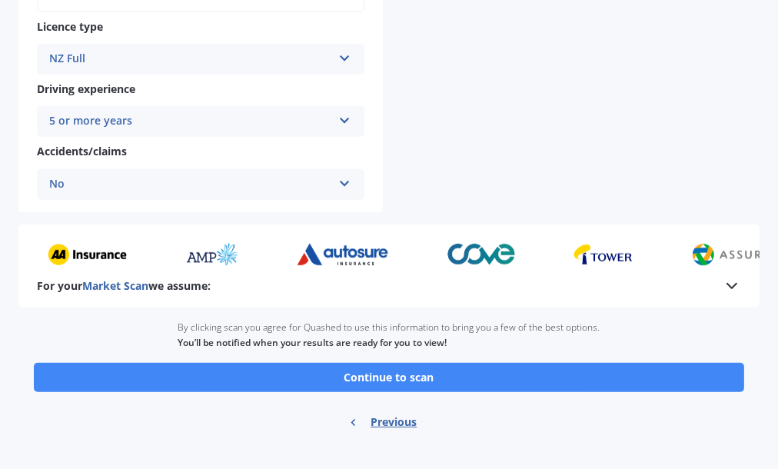
scroll to position [608, 0]
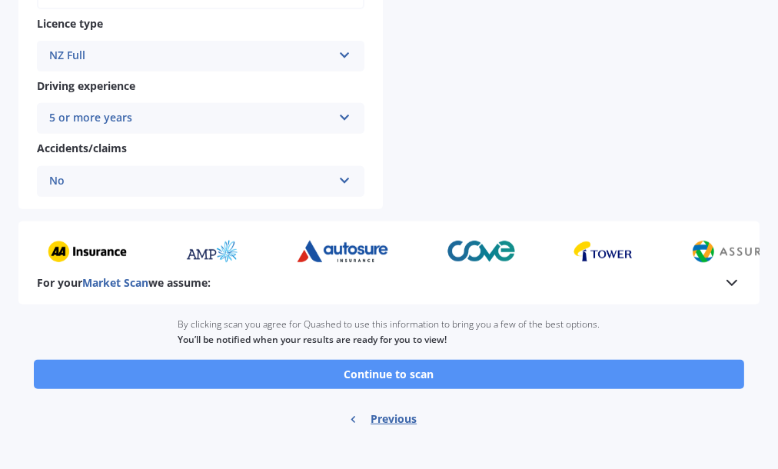
click at [356, 368] on button "Continue to scan" at bounding box center [389, 374] width 711 height 29
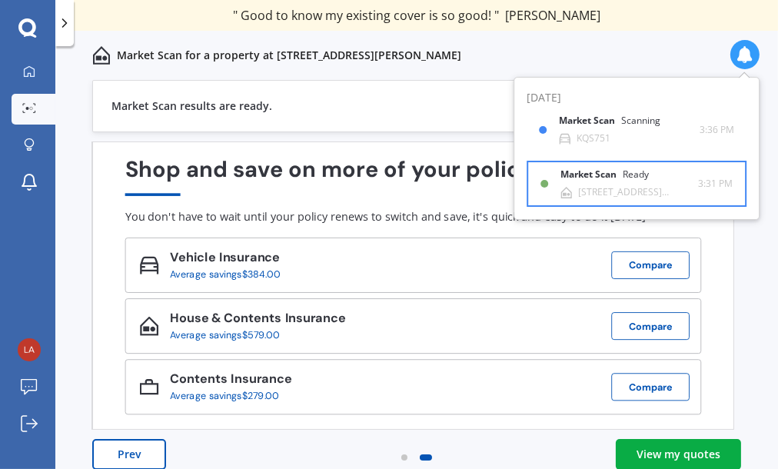
click at [583, 175] on b "Market Scan" at bounding box center [592, 174] width 62 height 11
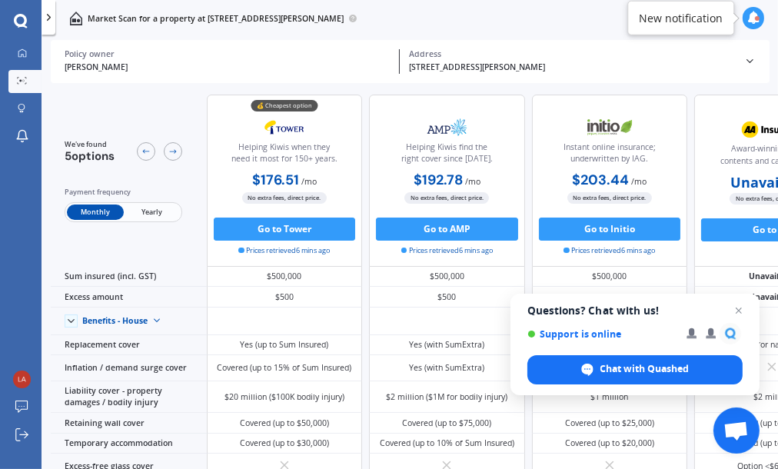
click at [754, 20] on icon at bounding box center [754, 18] width 13 height 13
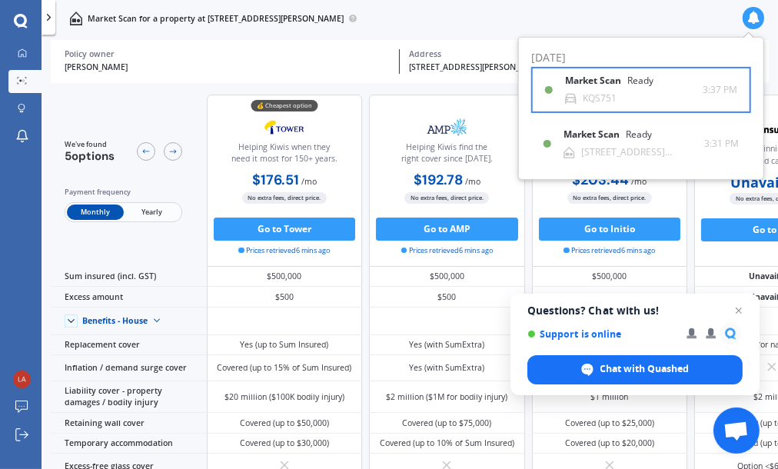
click at [577, 80] on b "Market Scan" at bounding box center [596, 80] width 62 height 11
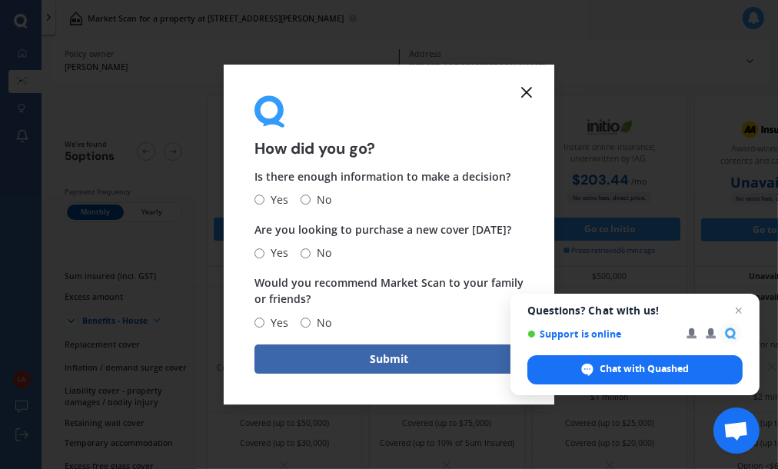
click at [527, 92] on line at bounding box center [526, 92] width 9 height 9
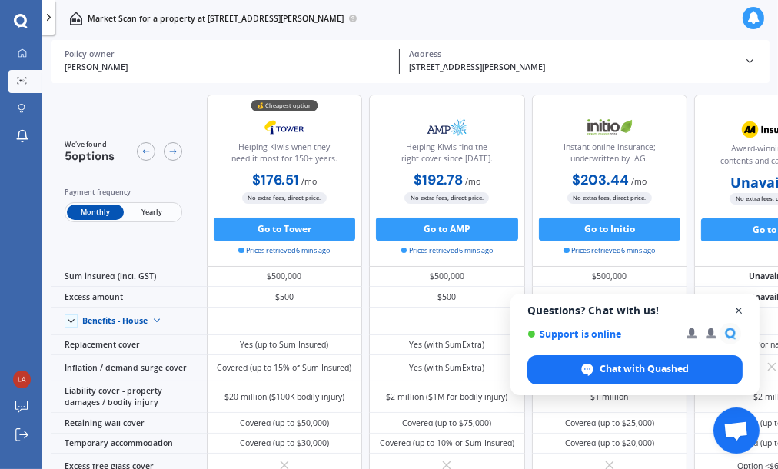
click at [737, 309] on span "Open chat" at bounding box center [739, 310] width 19 height 19
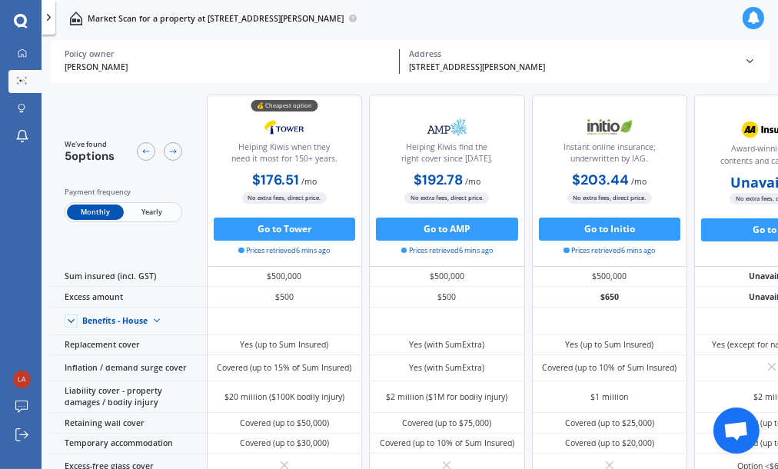
click at [149, 212] on span "Yearly" at bounding box center [152, 212] width 56 height 15
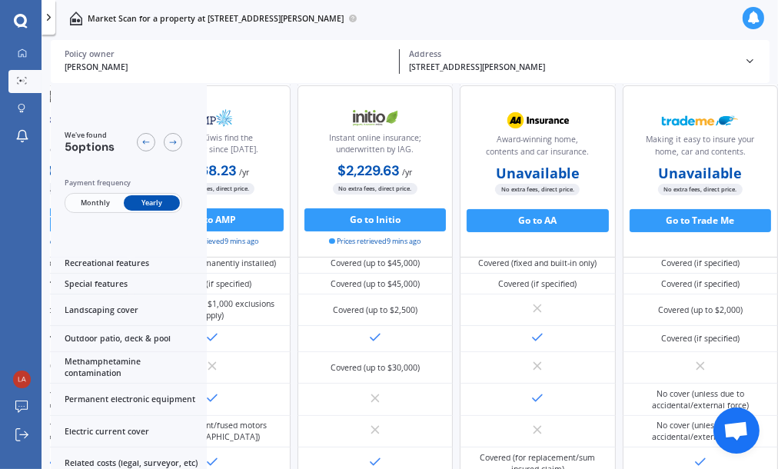
scroll to position [364, 0]
